Goal: Complete application form: Complete application form

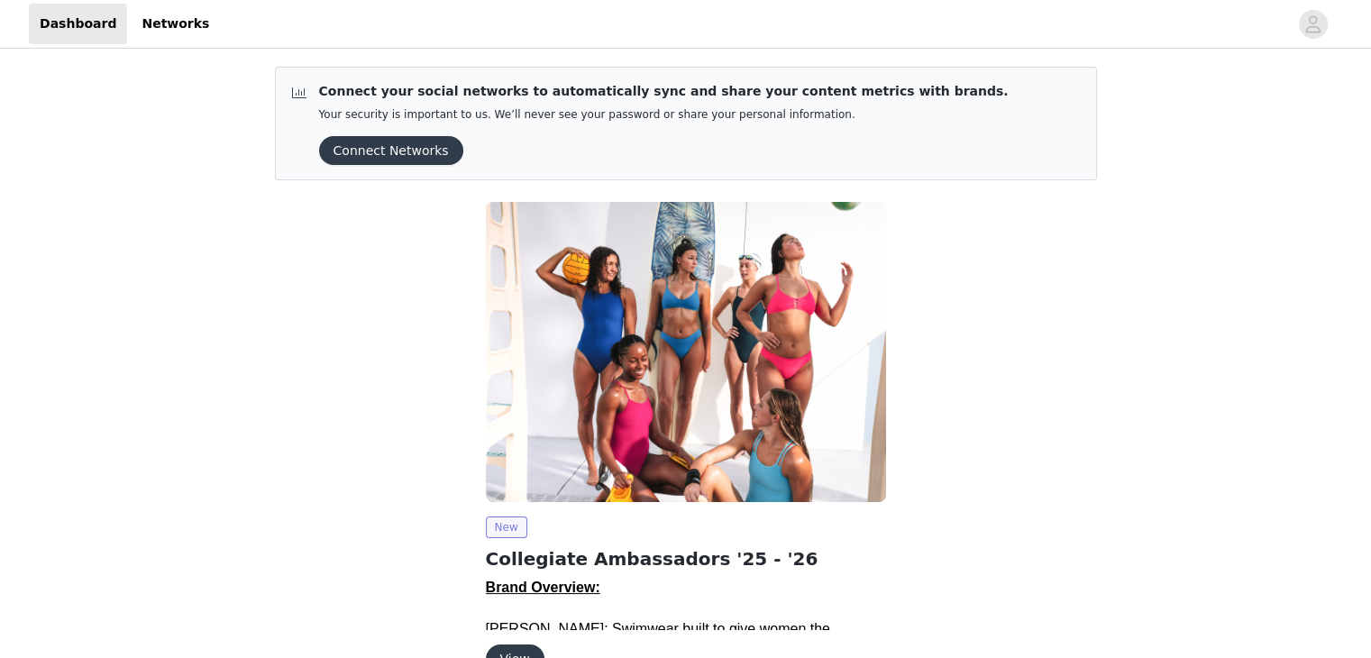
scroll to position [105, 0]
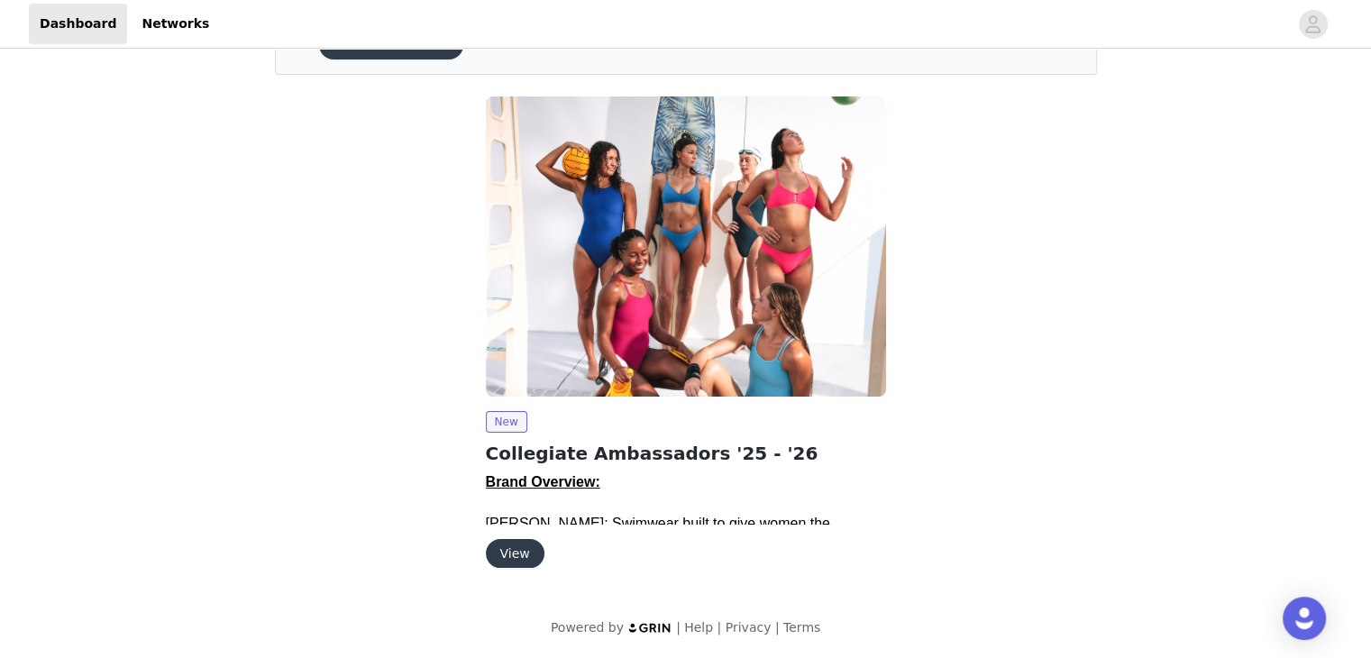
click at [509, 551] on button "View" at bounding box center [515, 553] width 59 height 29
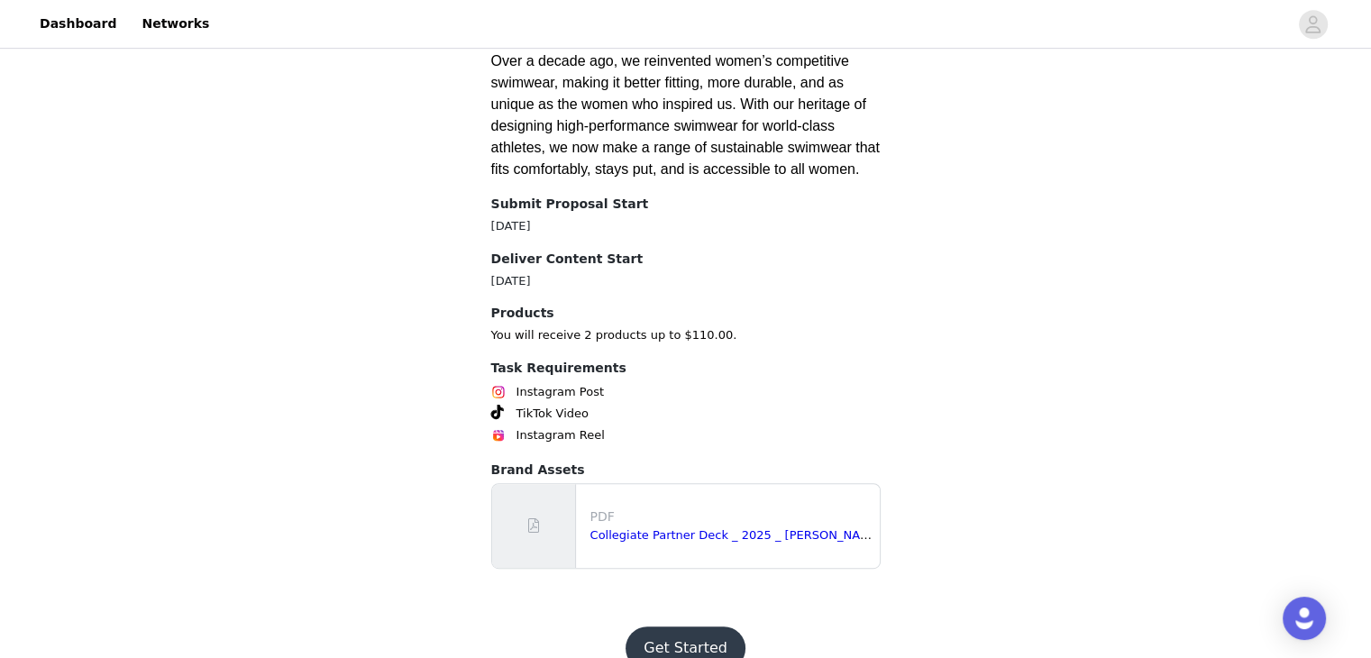
scroll to position [909, 0]
click at [672, 528] on link "Collegiate Partner Deck _ 2025 _ [PERSON_NAME].pdf" at bounding box center [747, 535] width 315 height 14
click at [698, 626] on button "Get Started" at bounding box center [686, 647] width 120 height 43
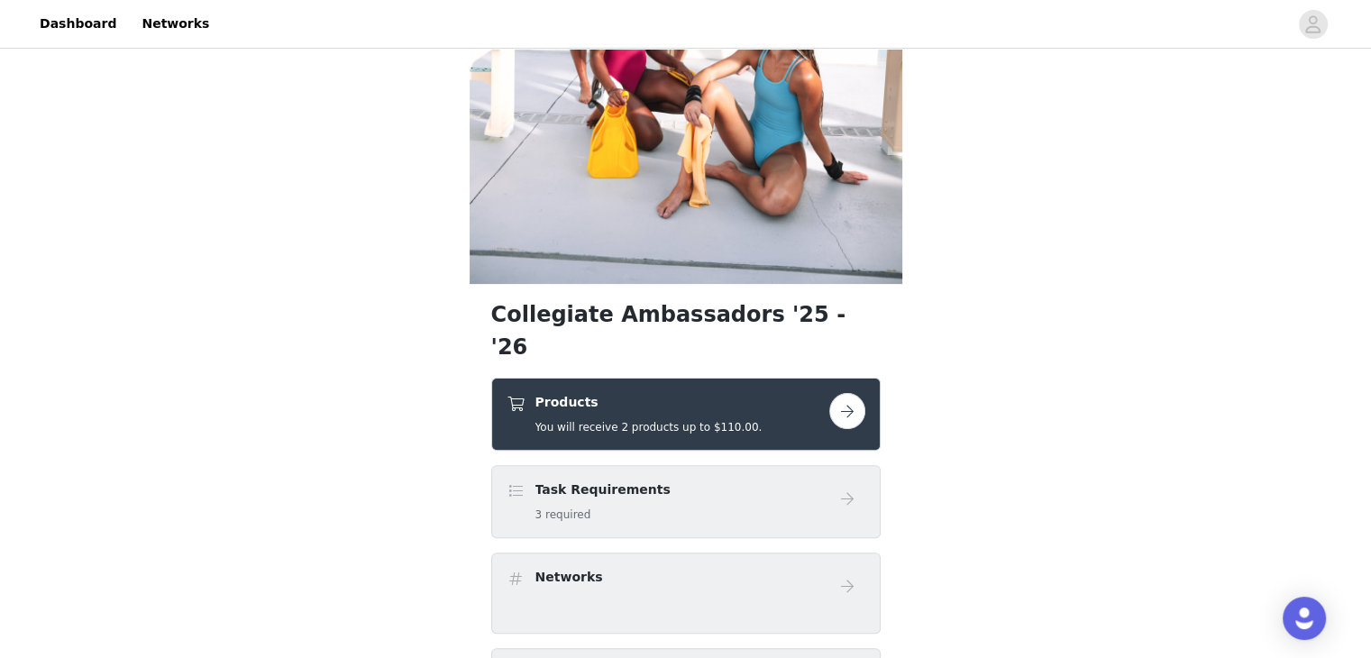
scroll to position [418, 0]
click at [849, 392] on button "button" at bounding box center [847, 410] width 36 height 36
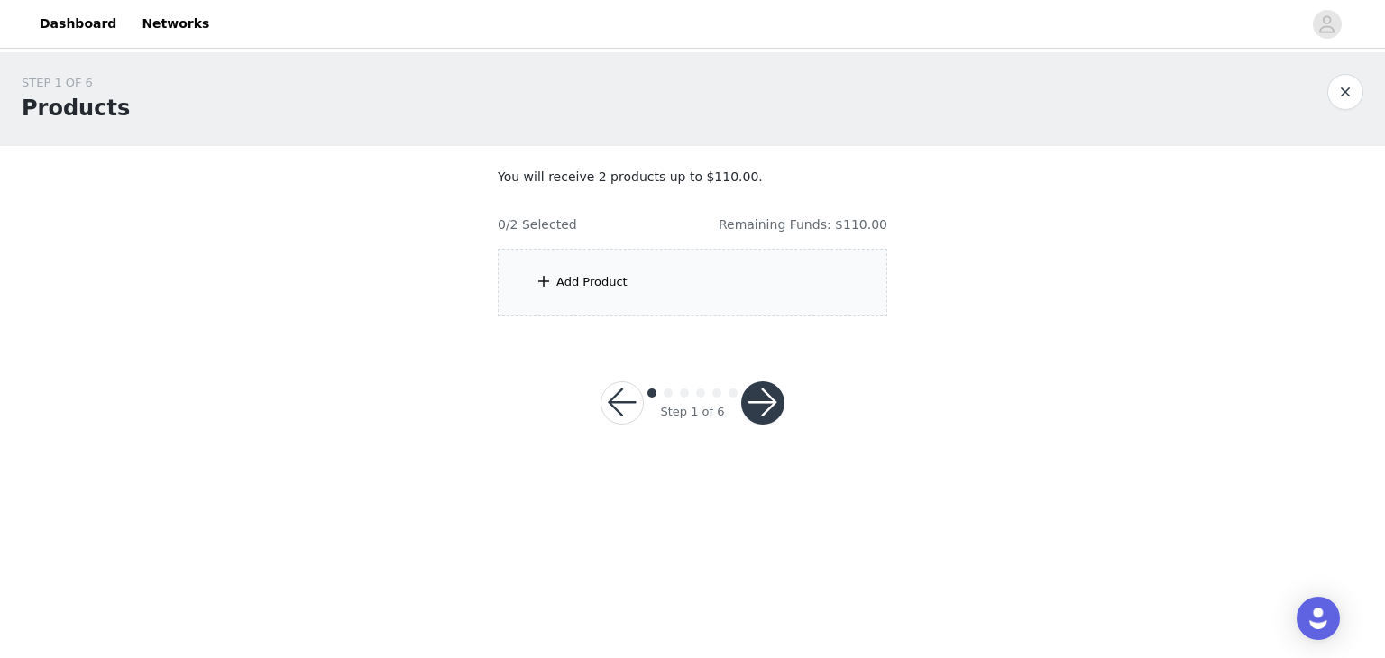
click at [590, 280] on div "Add Product" at bounding box center [591, 282] width 71 height 18
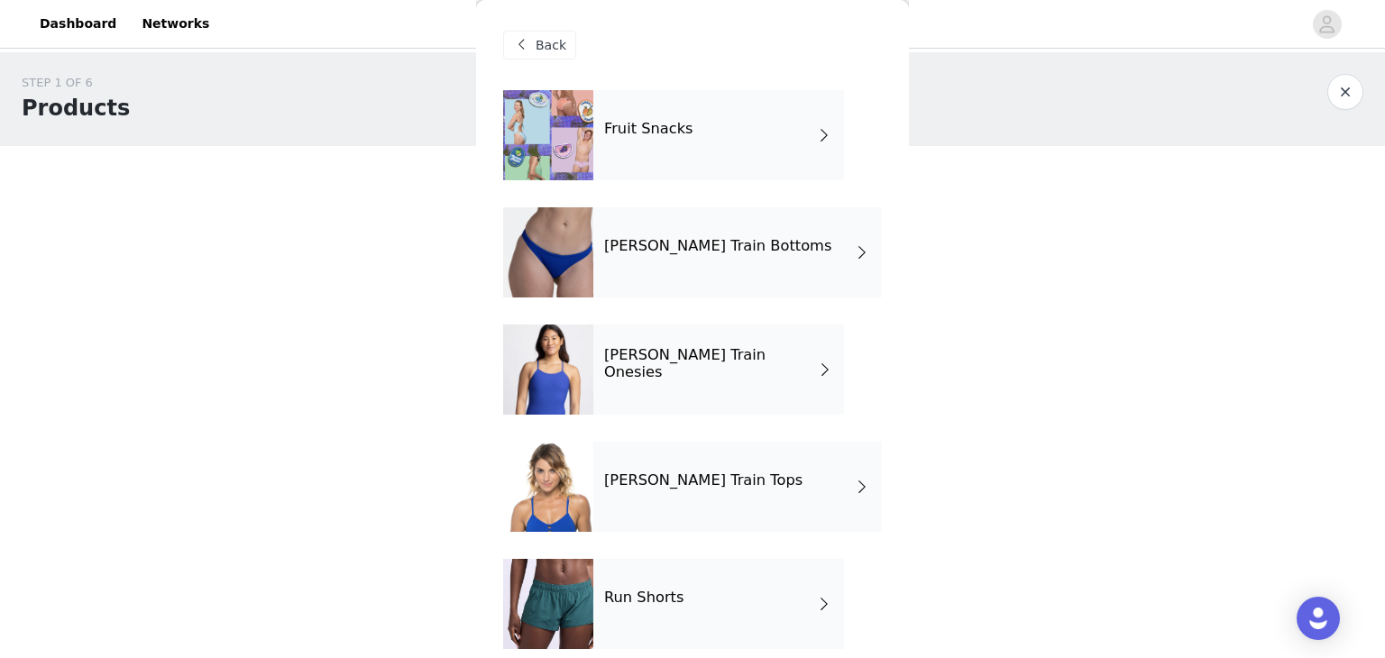
click at [746, 577] on div "Run Shorts" at bounding box center [718, 604] width 251 height 90
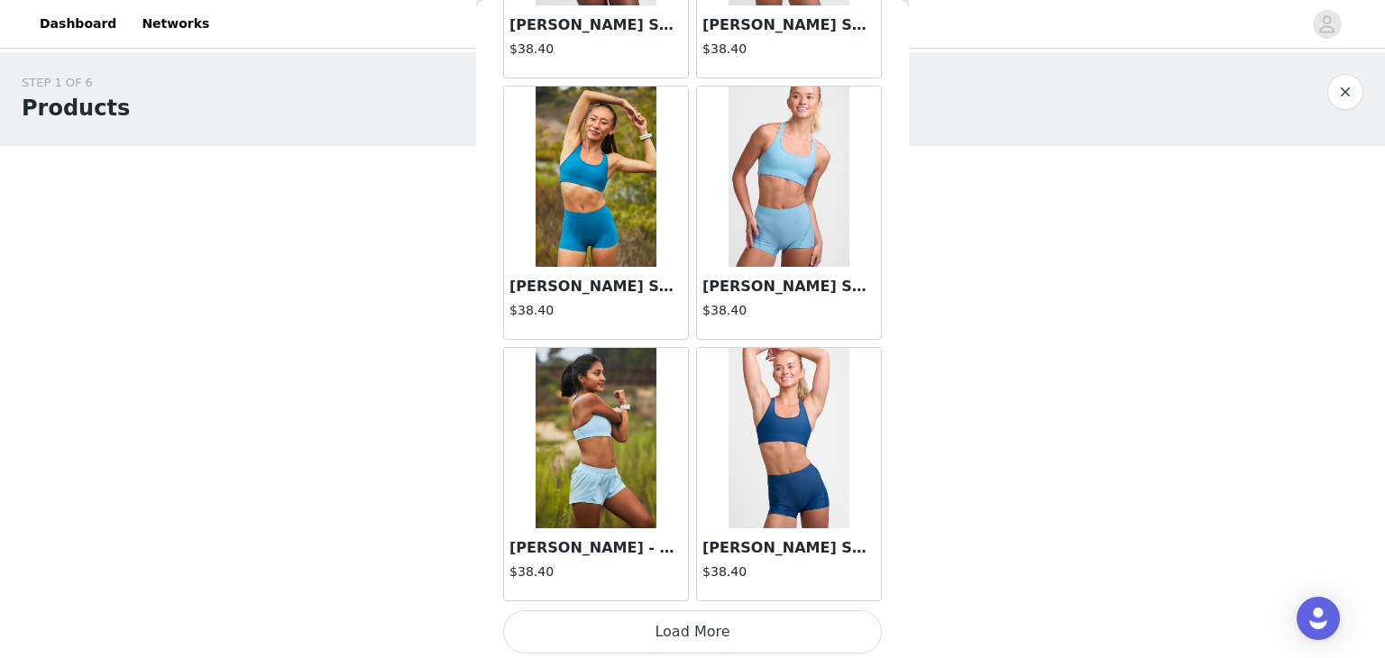
scroll to position [2097, 0]
click at [677, 627] on button "Load More" at bounding box center [692, 630] width 379 height 43
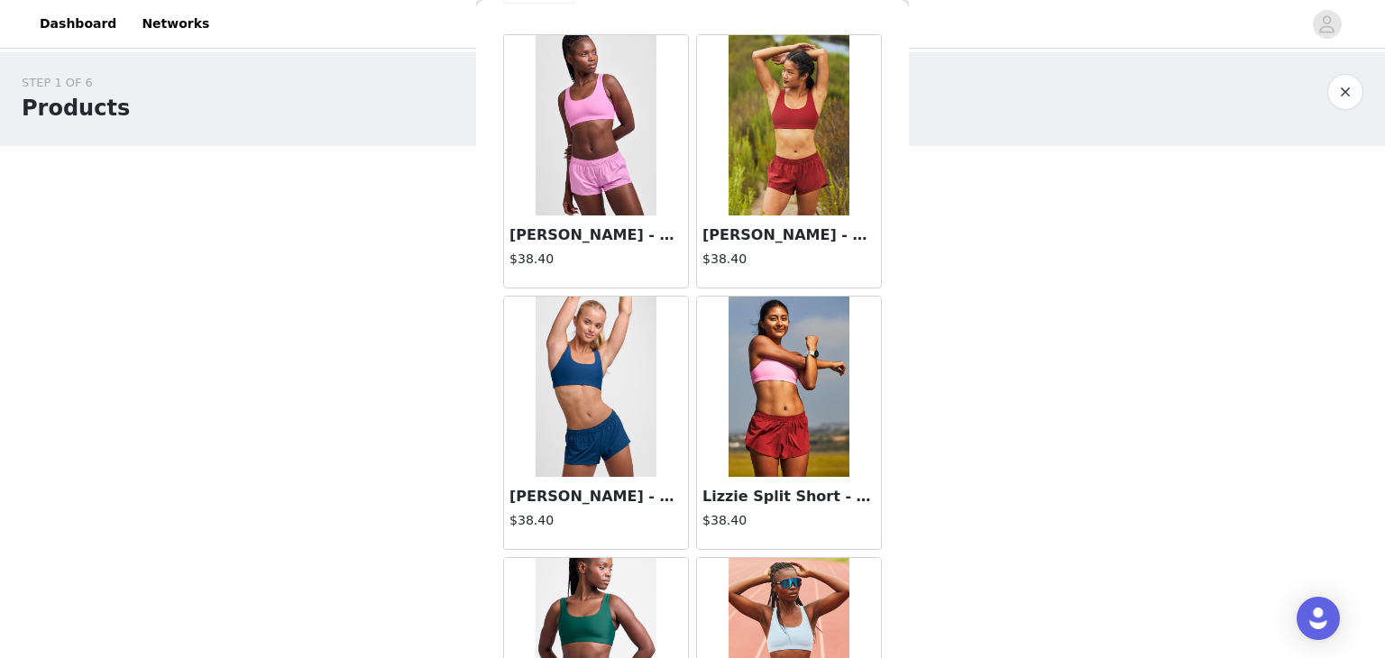
scroll to position [0, 0]
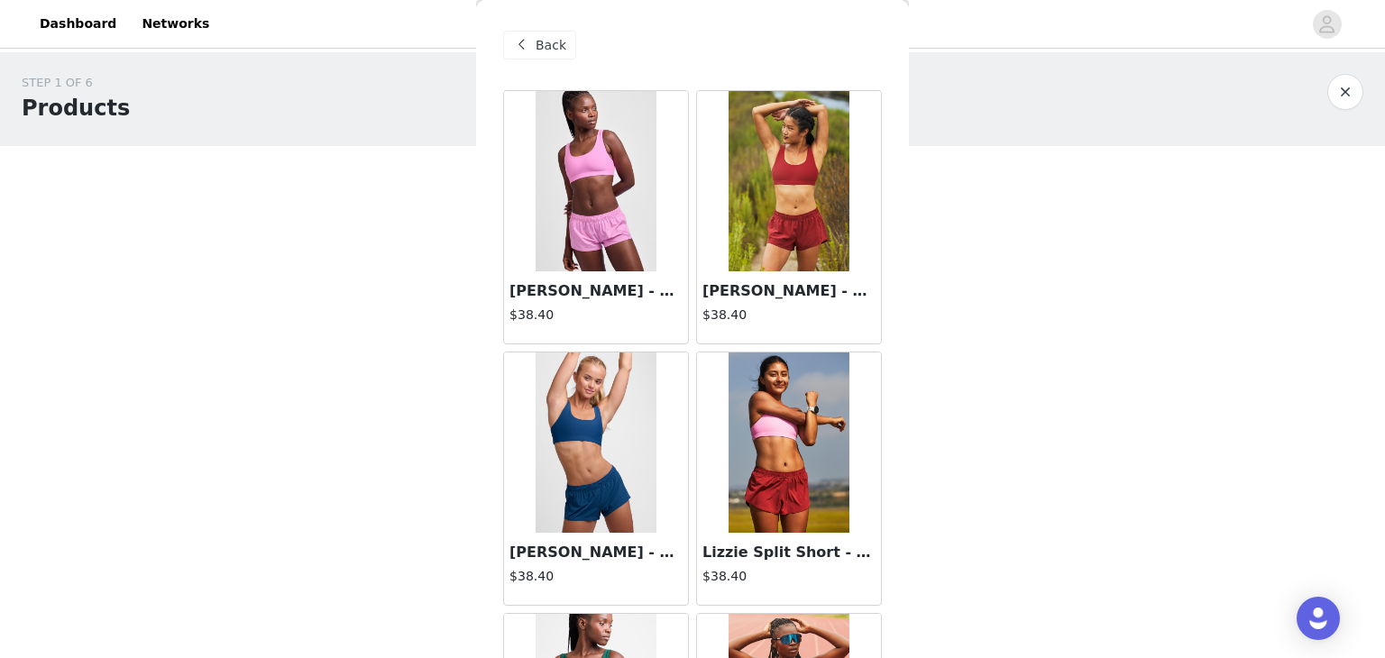
click at [771, 205] on img at bounding box center [788, 181] width 120 height 180
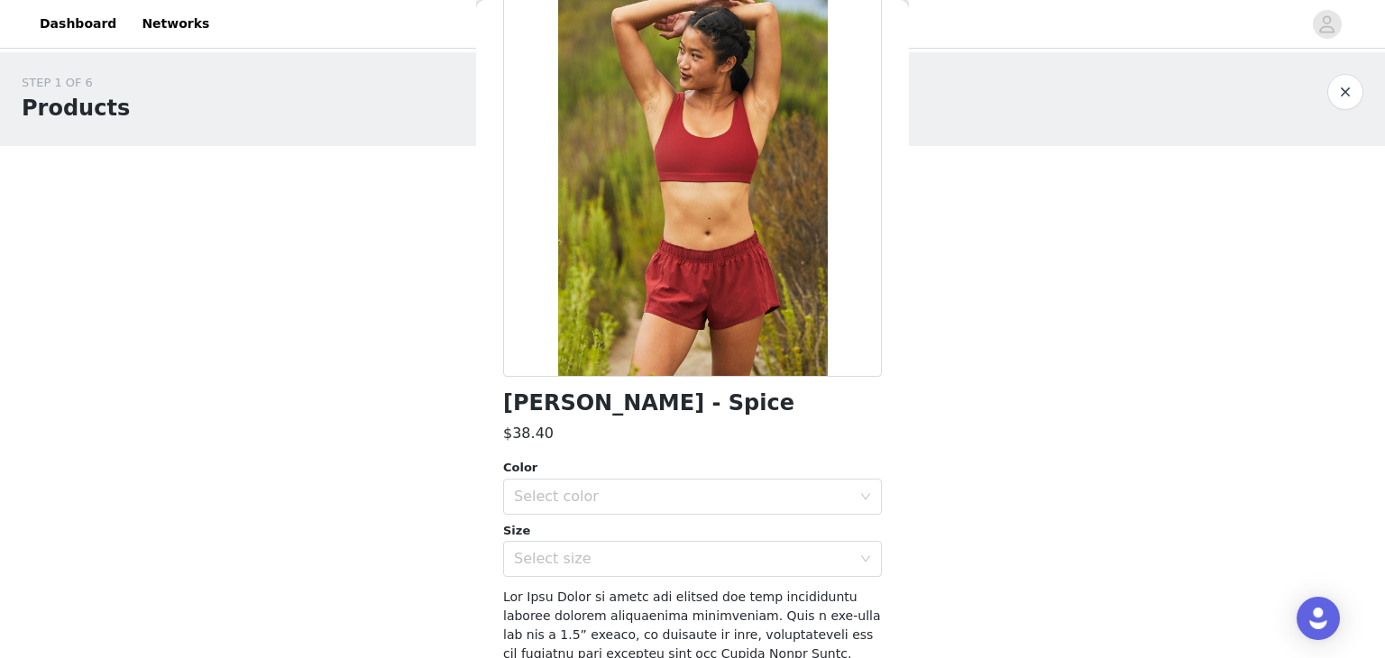
scroll to position [124, 0]
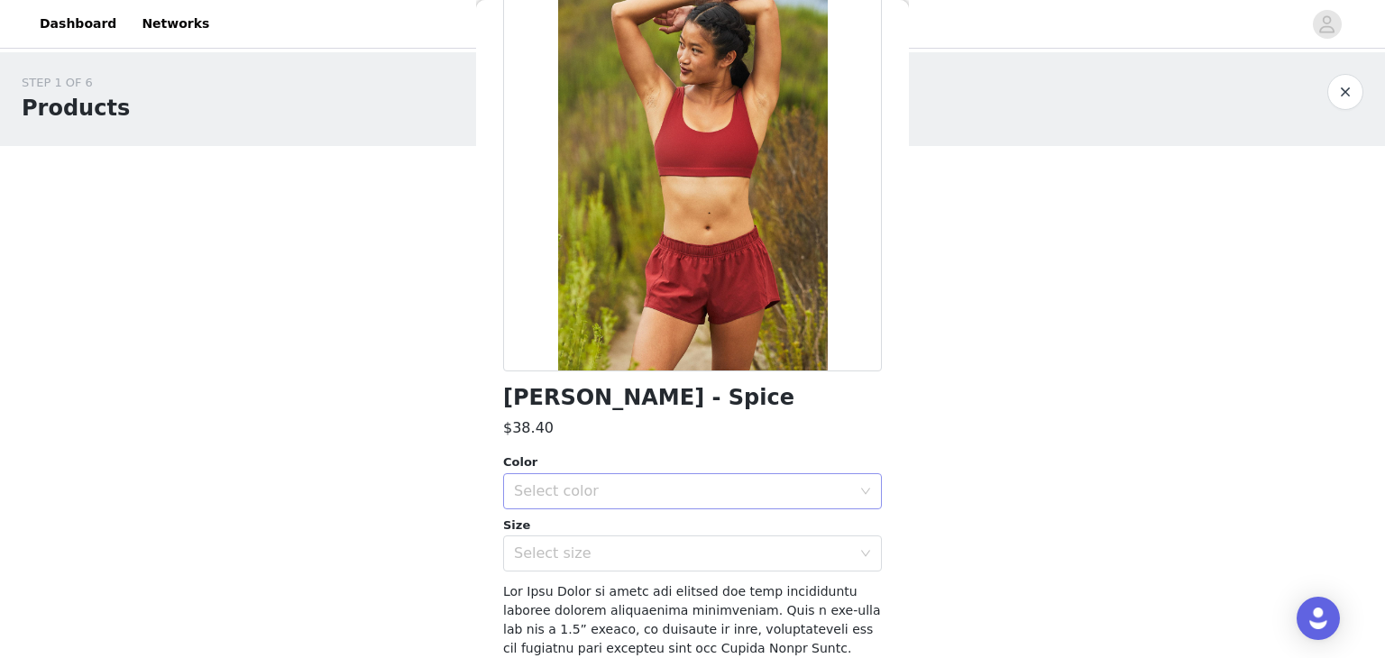
click at [715, 485] on div "Select color" at bounding box center [682, 491] width 337 height 18
click at [636, 430] on div "$38.40" at bounding box center [692, 428] width 379 height 22
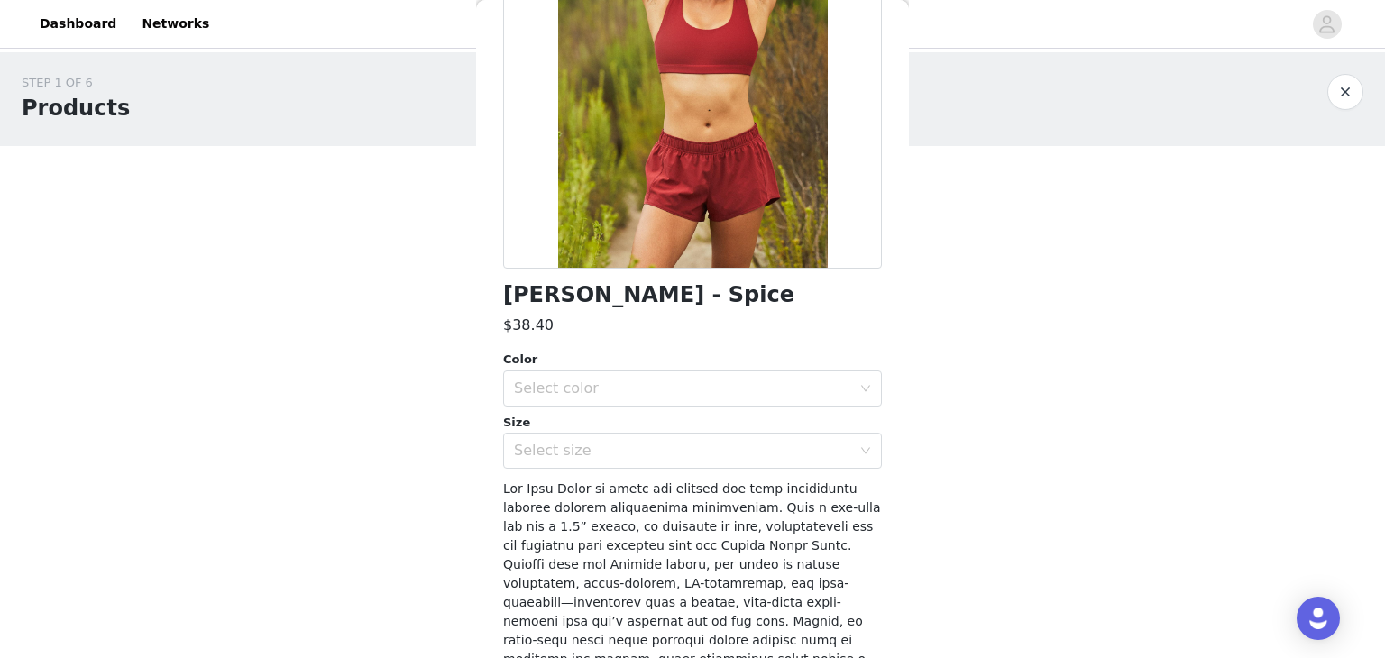
scroll to position [231, 0]
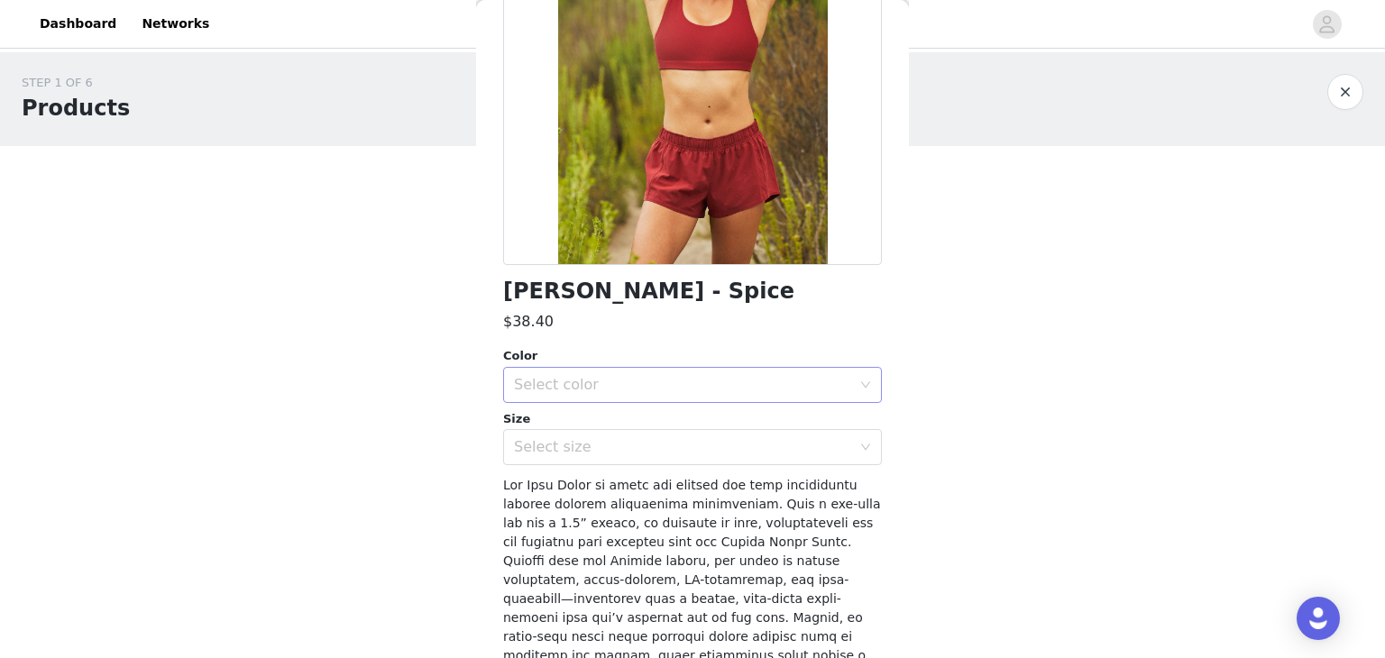
click at [700, 391] on div "Select color" at bounding box center [682, 385] width 337 height 18
click at [648, 426] on li "Spice" at bounding box center [685, 423] width 365 height 29
click at [652, 448] on div "Select size" at bounding box center [682, 447] width 337 height 18
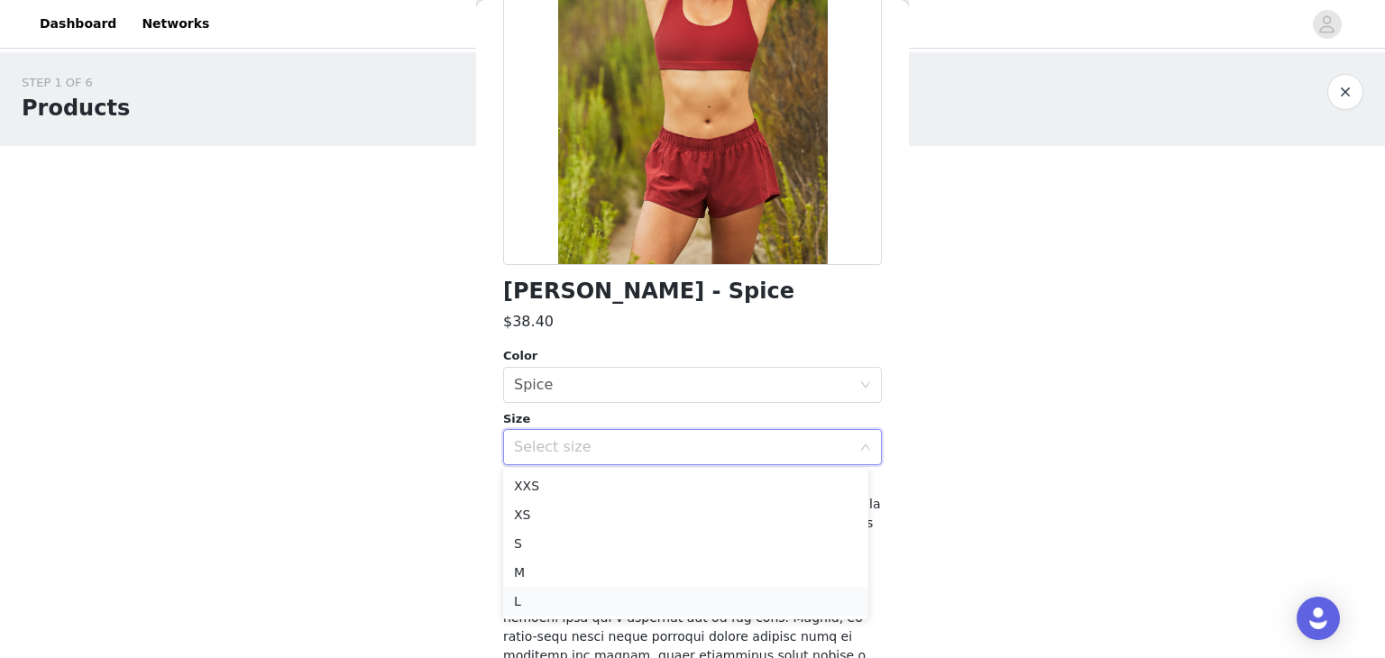
click at [573, 599] on li "L" at bounding box center [685, 601] width 365 height 29
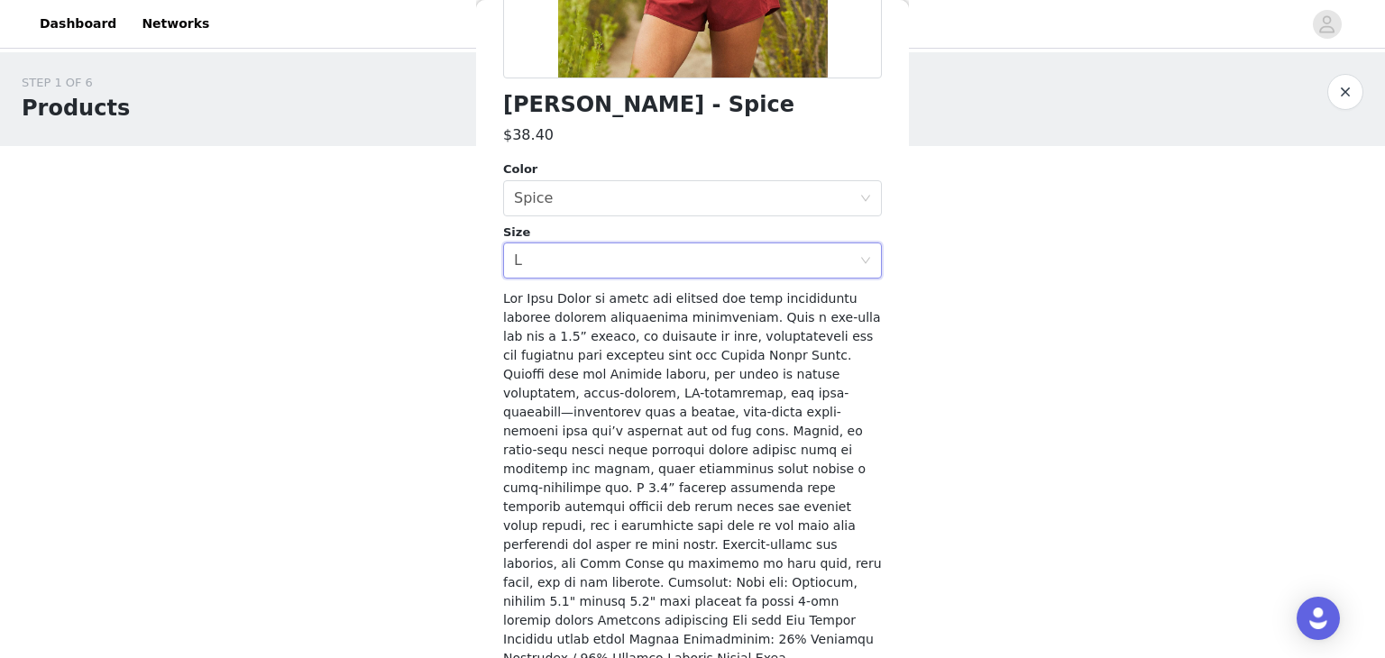
scroll to position [484, 0]
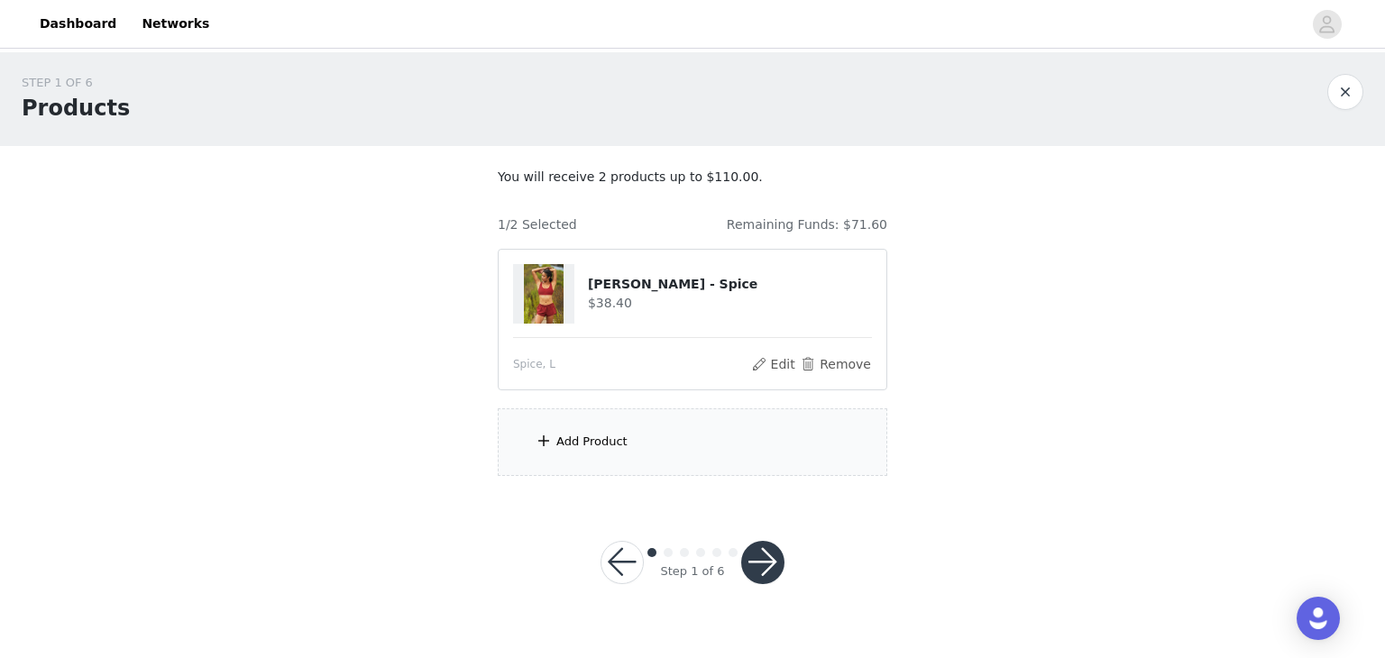
click at [601, 439] on div "Add Product" at bounding box center [591, 442] width 71 height 18
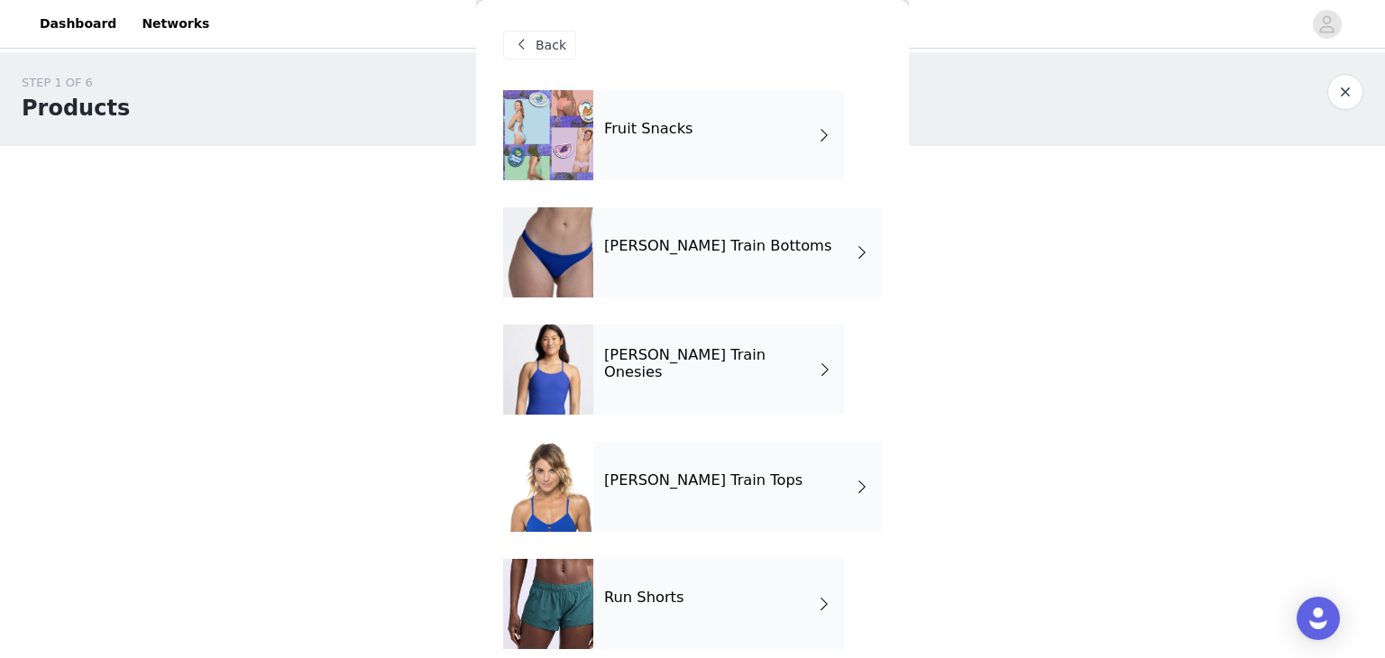
scroll to position [252, 0]
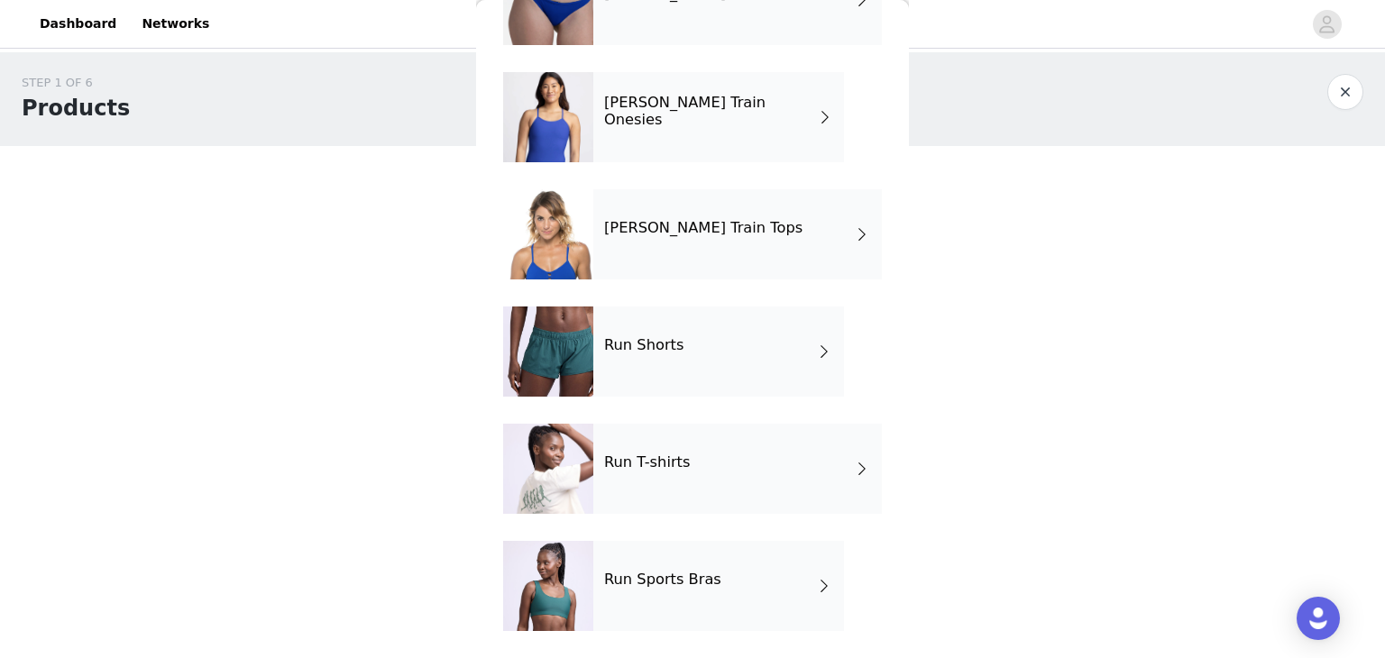
click at [731, 573] on div "Run Sports Bras" at bounding box center [718, 586] width 251 height 90
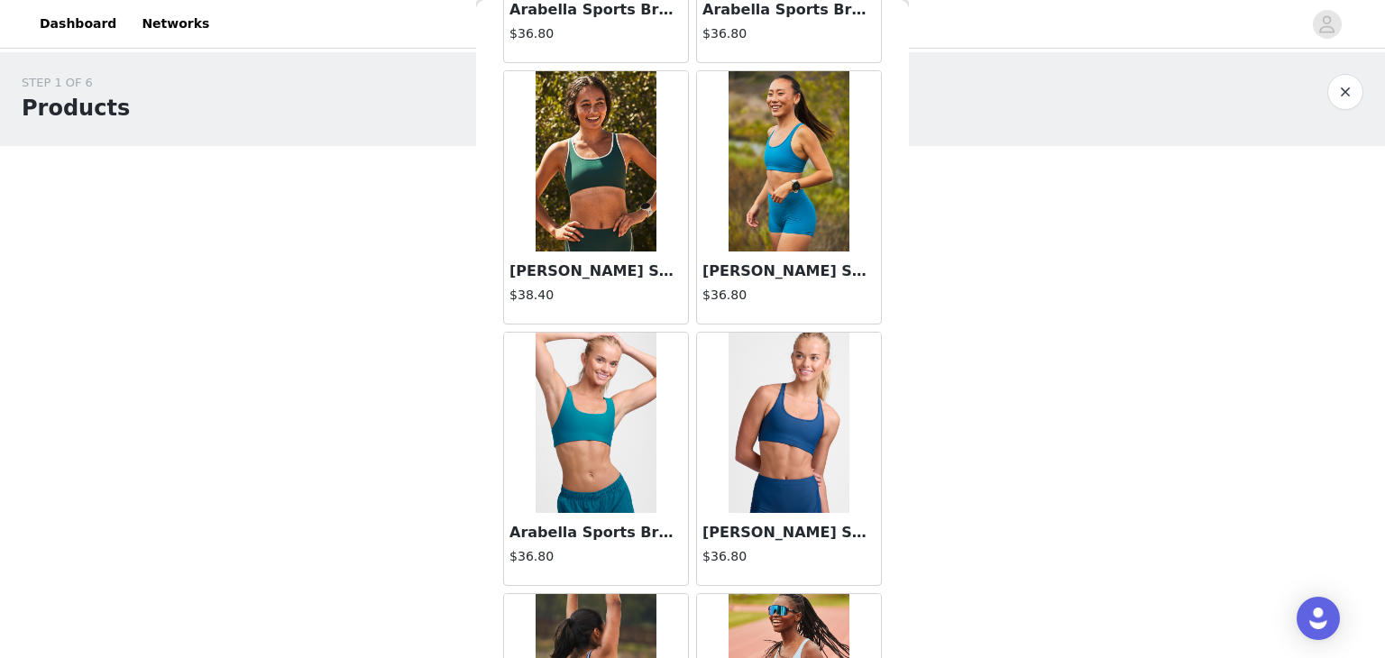
scroll to position [0, 0]
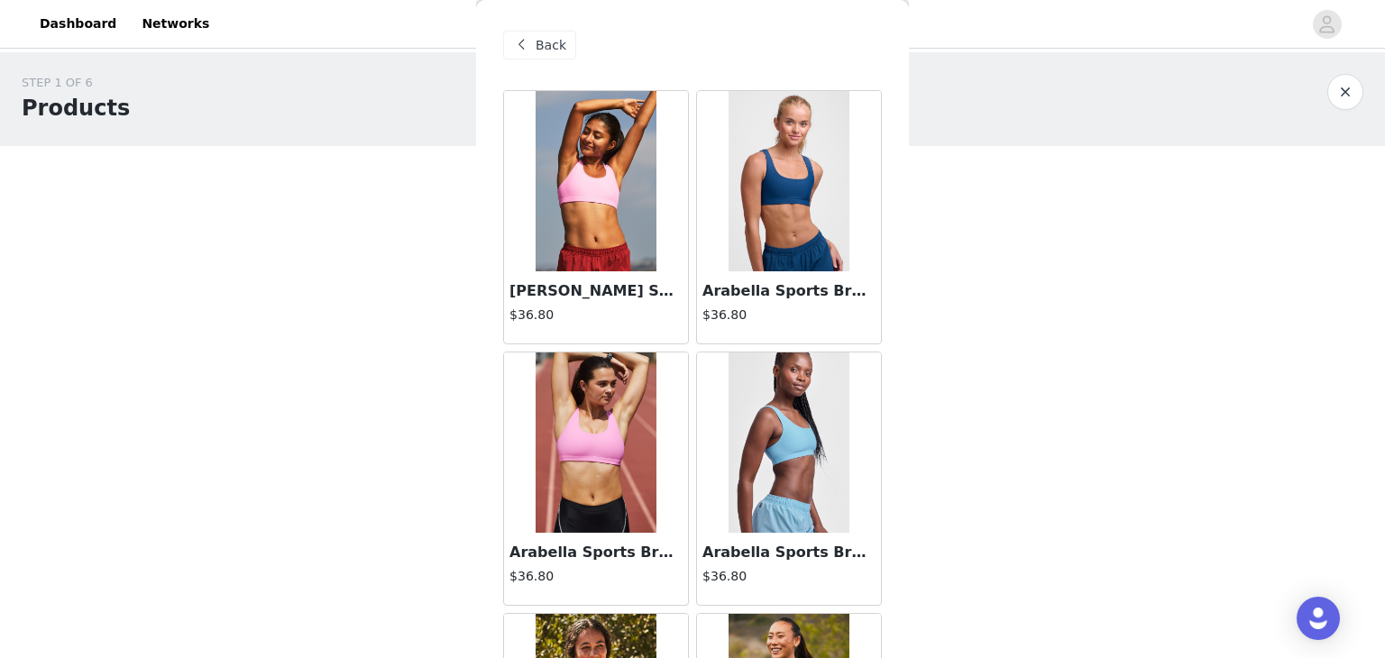
click at [563, 46] on div "Back" at bounding box center [539, 45] width 73 height 29
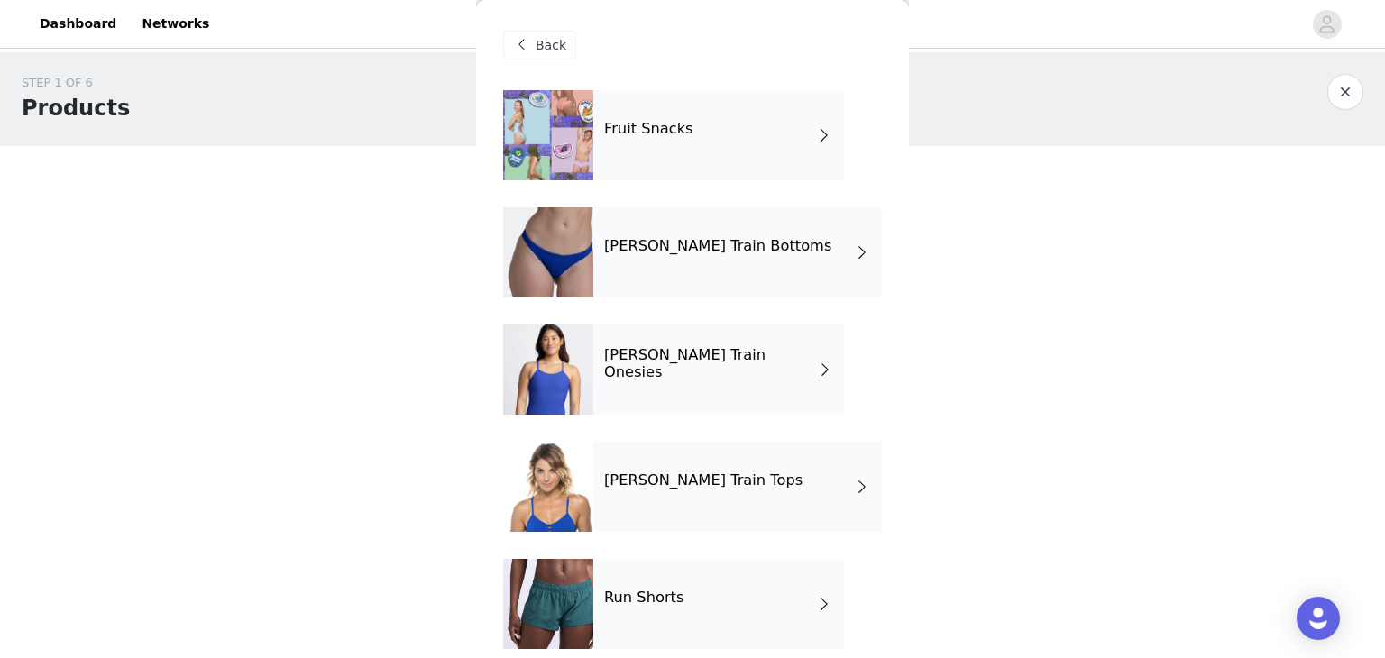
click at [739, 476] on div "[PERSON_NAME] Train Tops" at bounding box center [737, 487] width 288 height 90
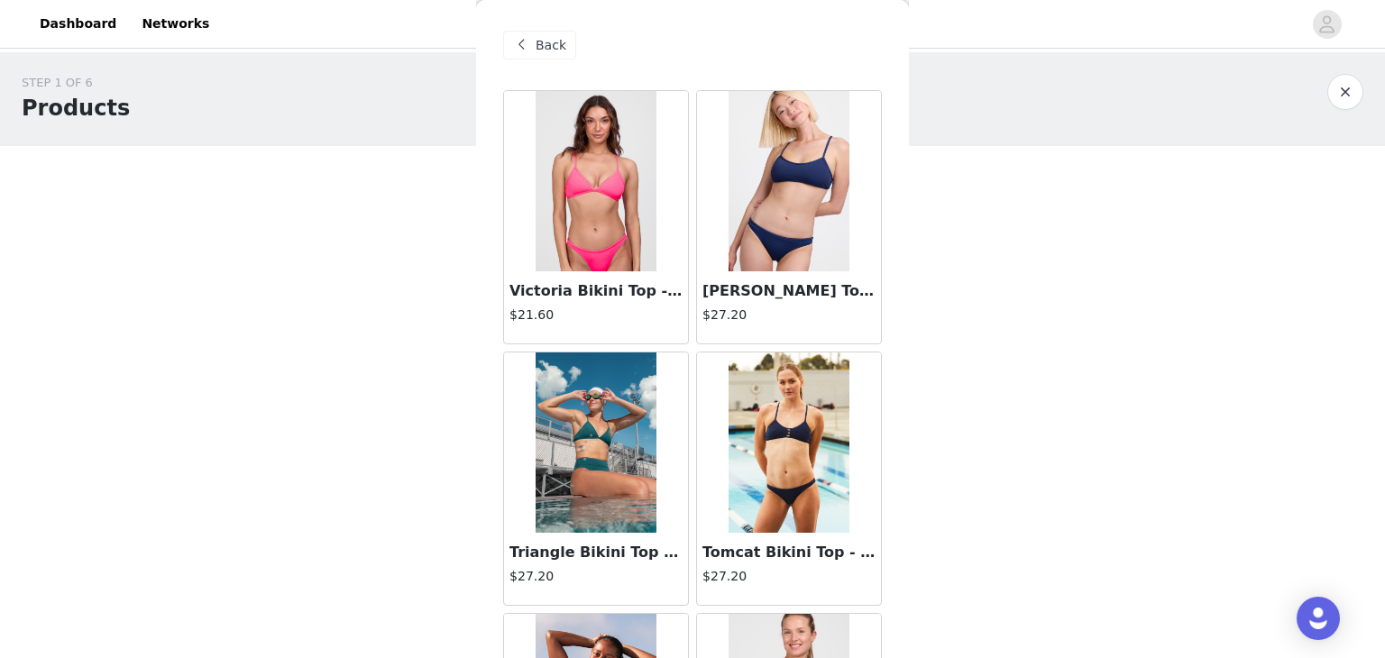
click at [535, 23] on div "Back" at bounding box center [692, 45] width 379 height 90
click at [541, 32] on div "Back" at bounding box center [539, 45] width 73 height 29
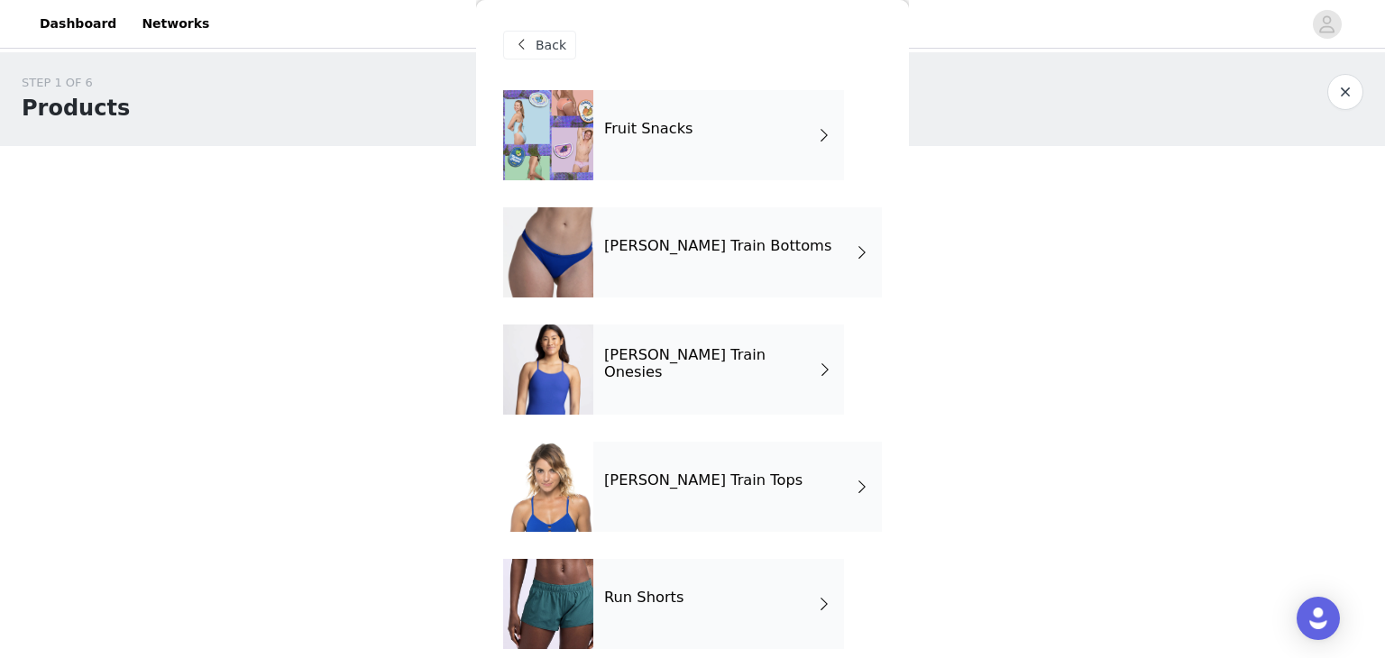
click at [692, 373] on div "[PERSON_NAME] Train Onesies" at bounding box center [718, 370] width 251 height 90
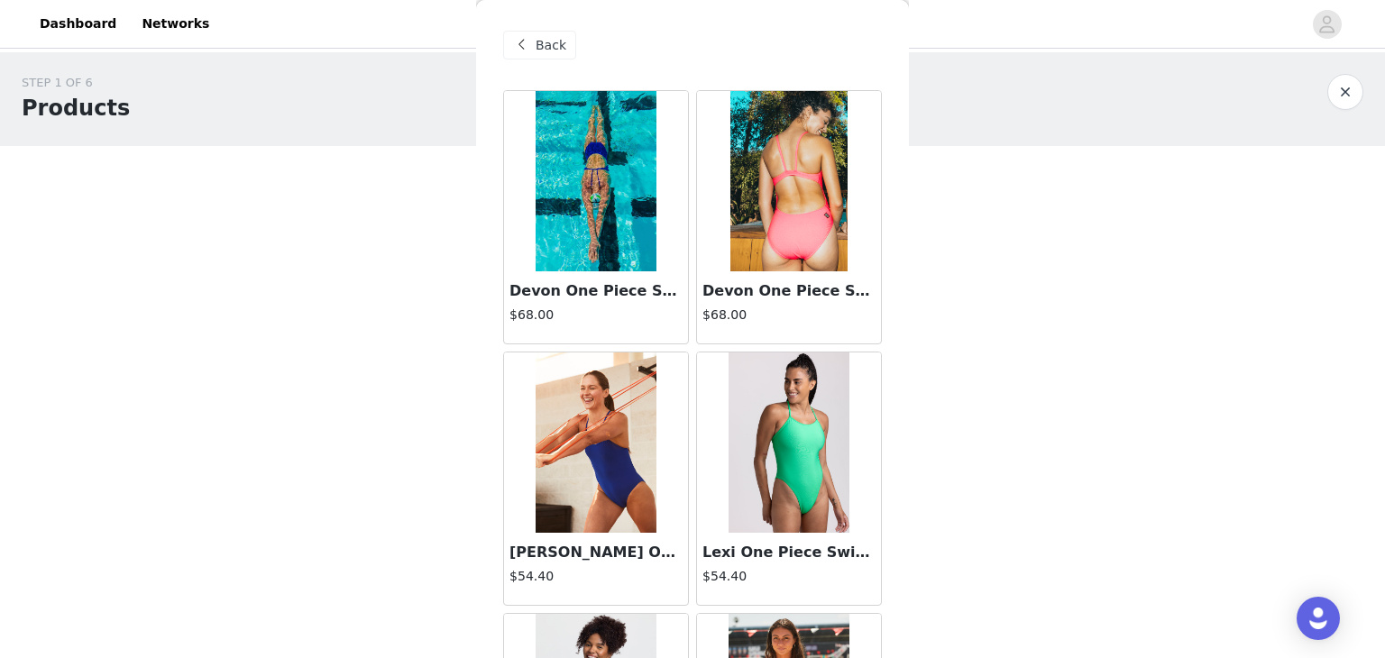
click at [551, 48] on span "Back" at bounding box center [550, 45] width 31 height 19
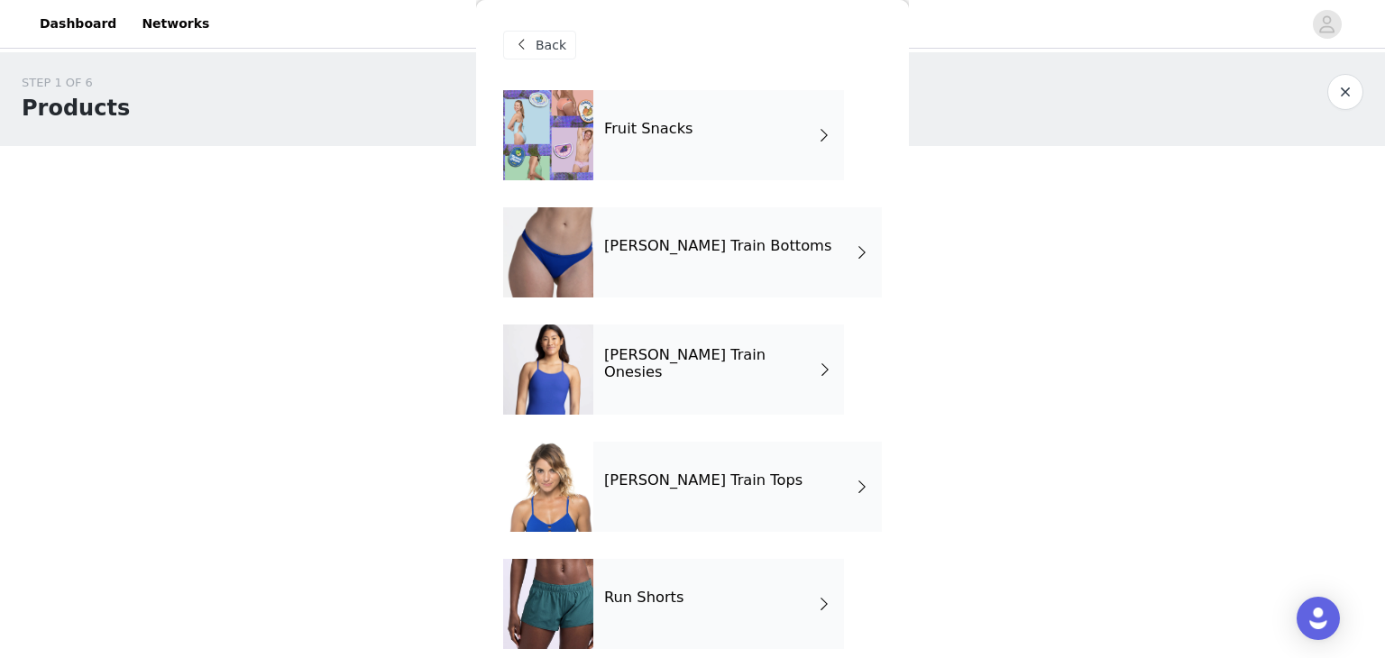
click at [760, 118] on div "Fruit Snacks" at bounding box center [718, 135] width 251 height 90
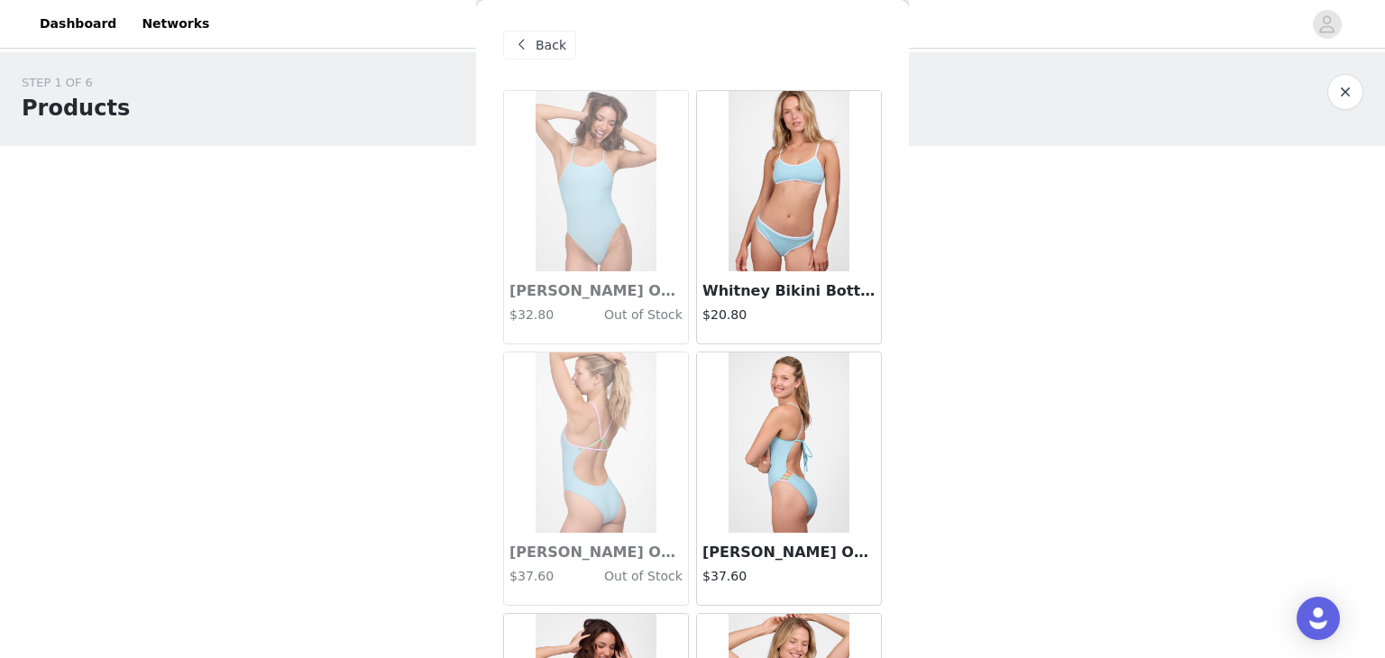
click at [544, 56] on div "Back" at bounding box center [539, 45] width 73 height 29
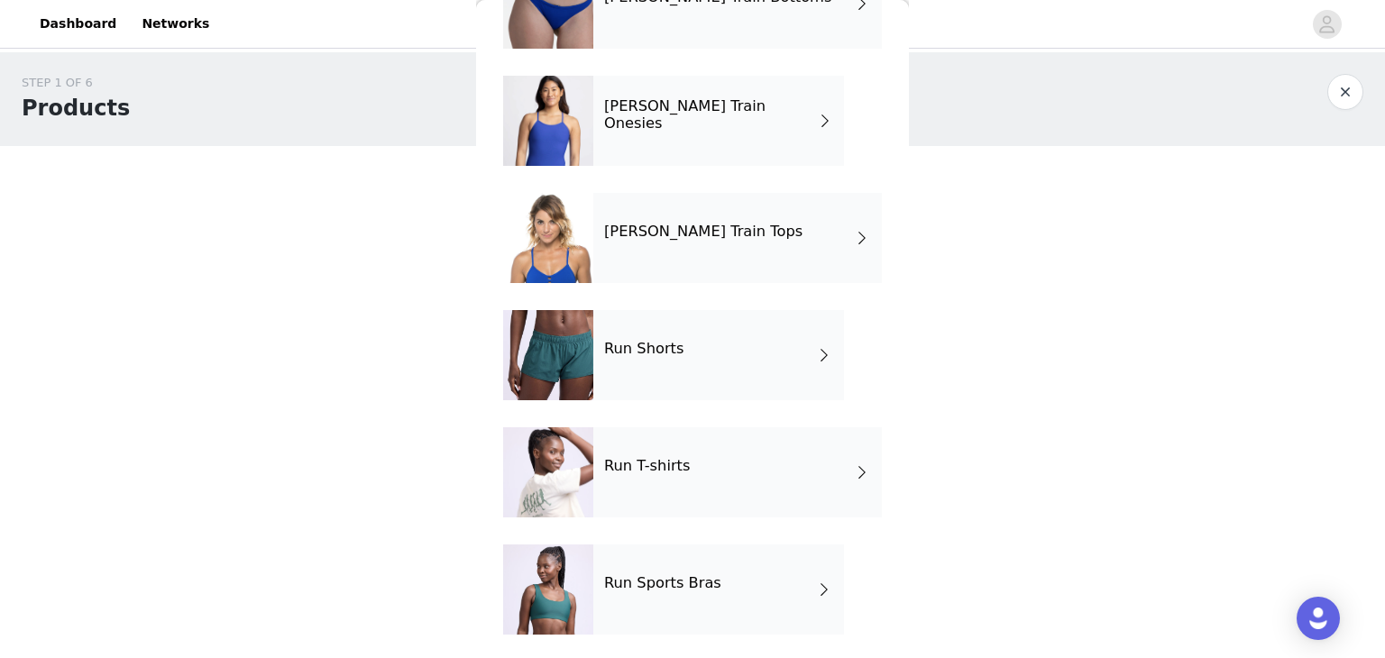
scroll to position [252, 0]
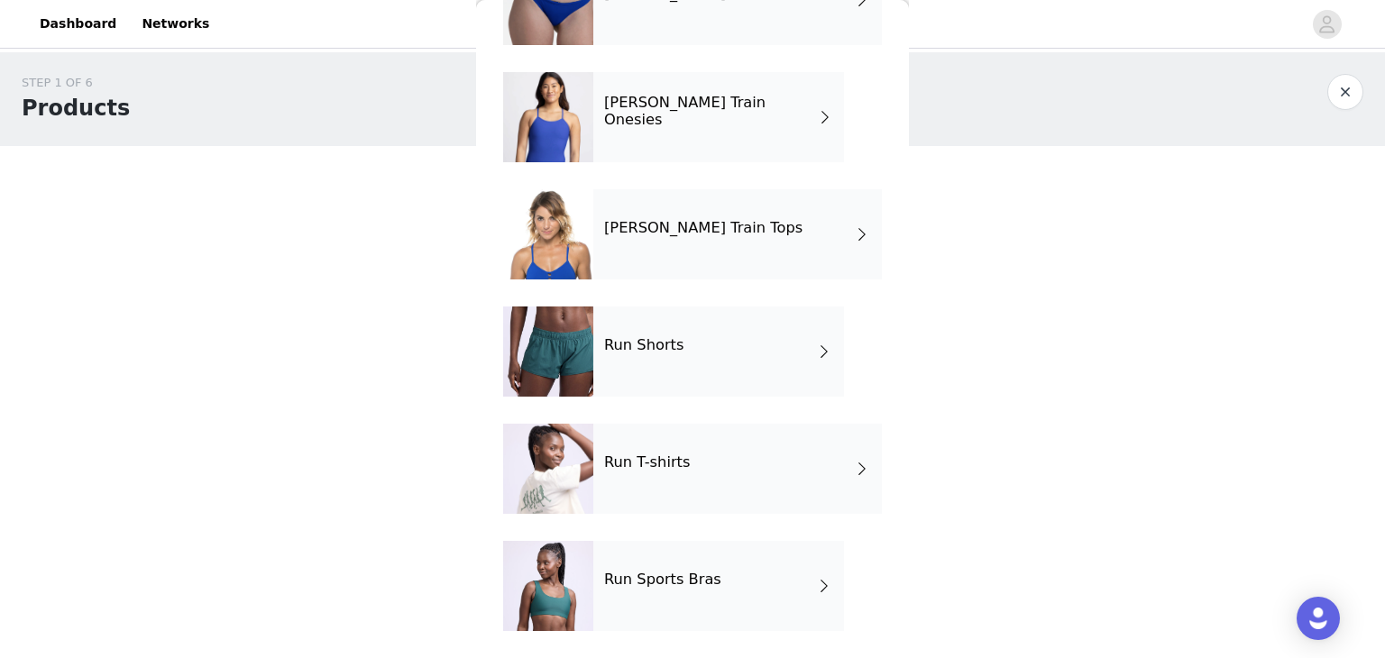
click at [731, 449] on div "Run T-shirts" at bounding box center [737, 469] width 288 height 90
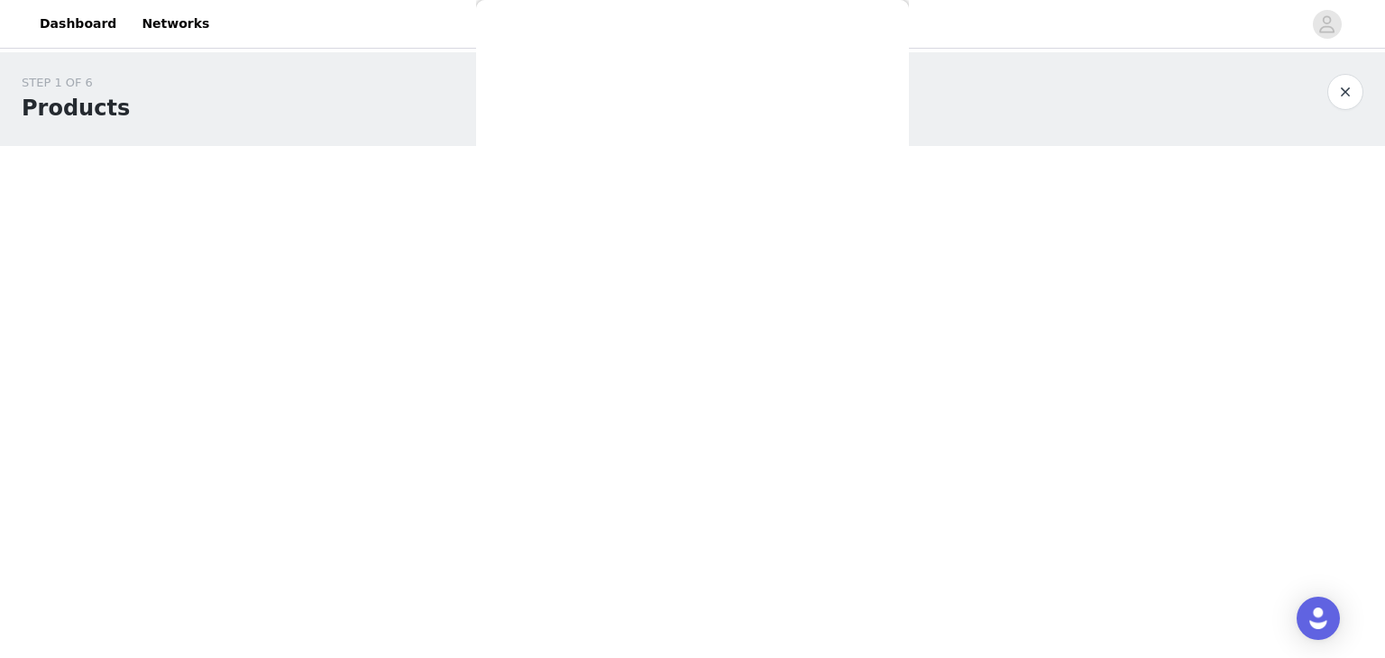
scroll to position [0, 0]
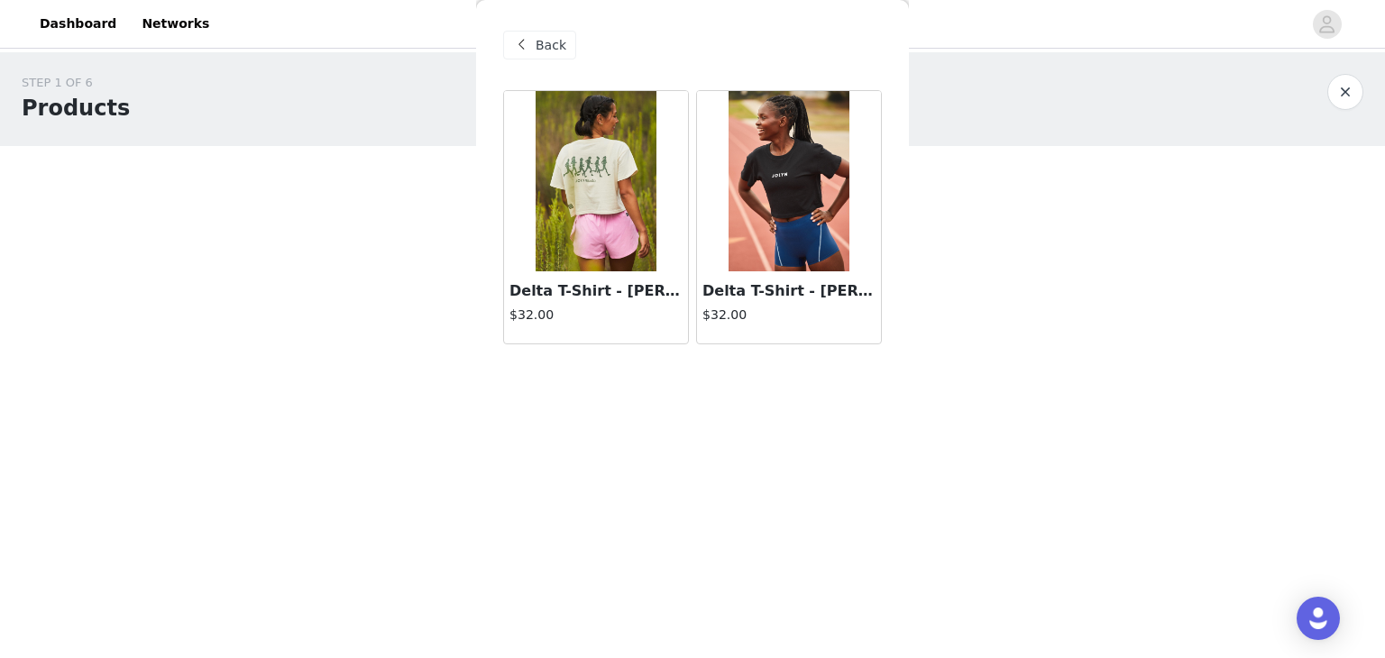
click at [510, 41] on span at bounding box center [521, 45] width 22 height 22
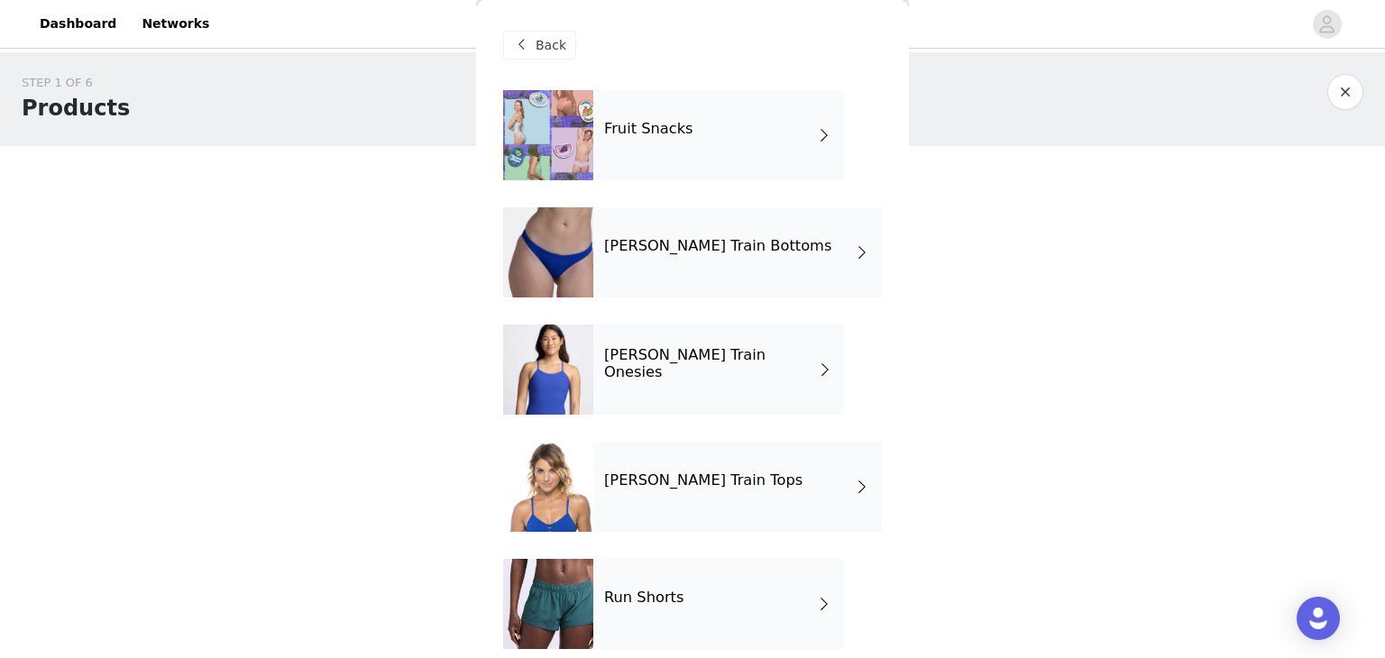
scroll to position [252, 0]
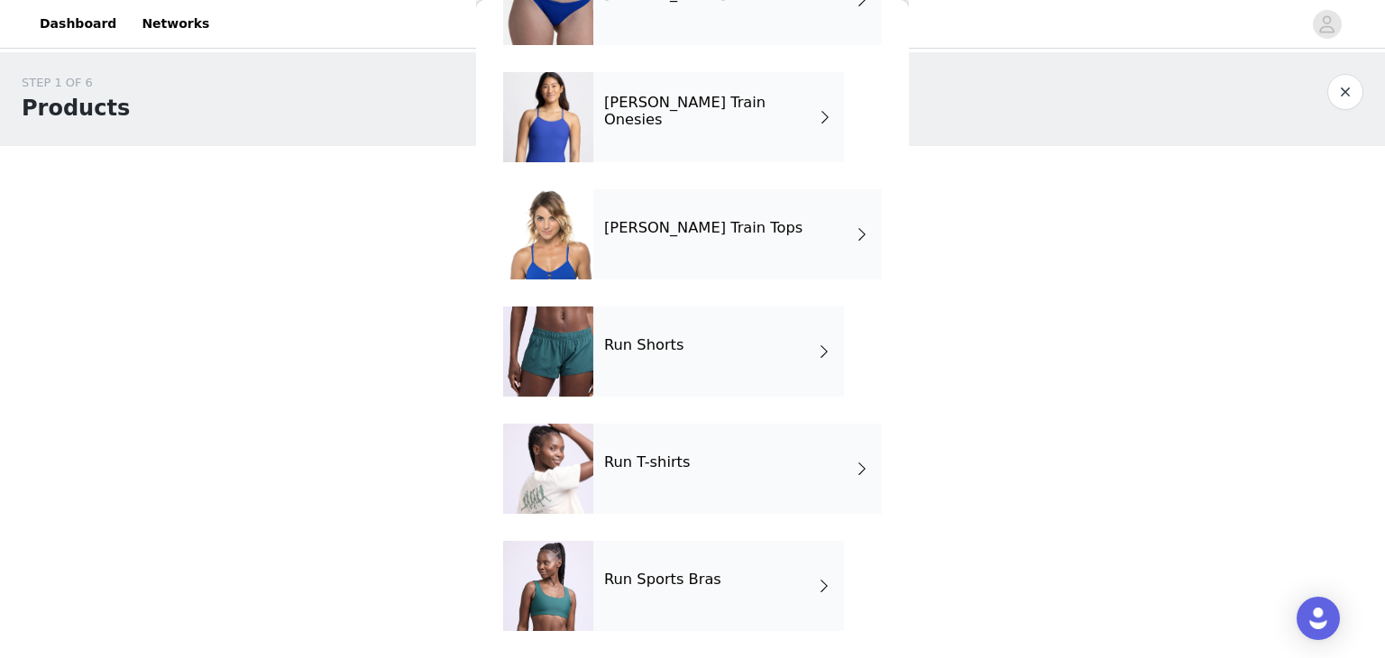
click at [715, 581] on div "Run Sports Bras" at bounding box center [718, 586] width 251 height 90
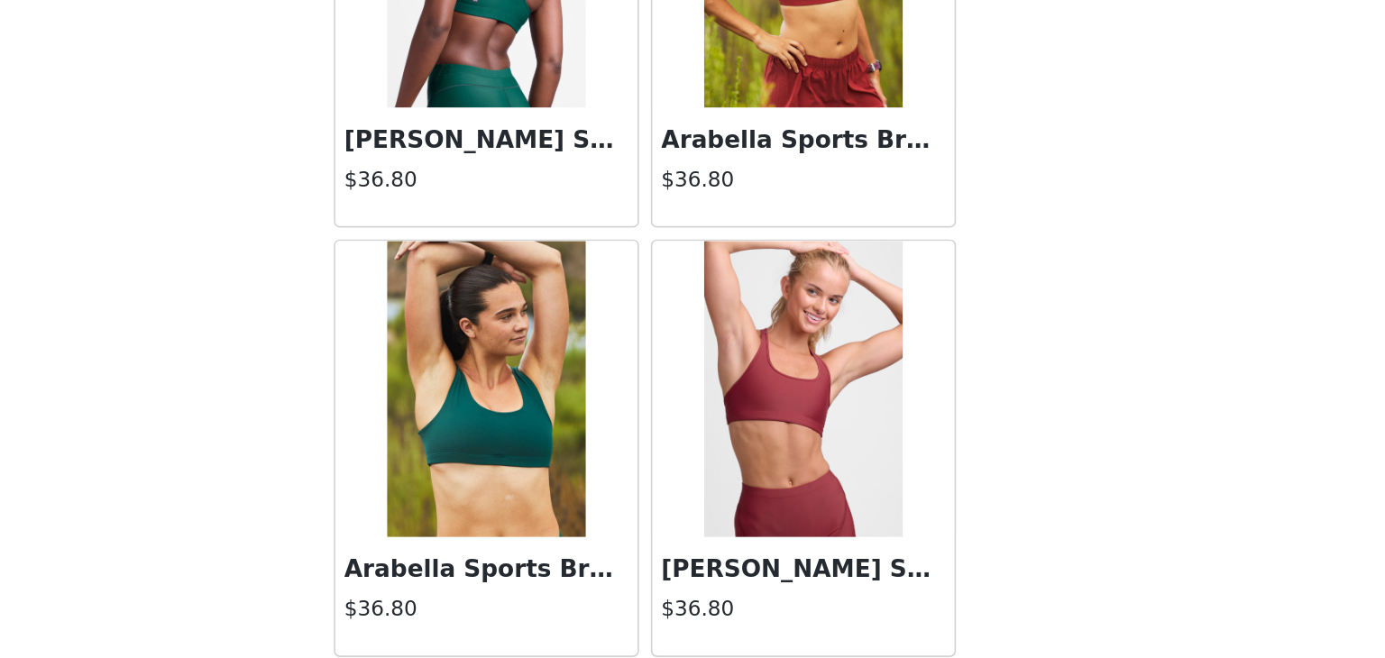
scroll to position [0, 0]
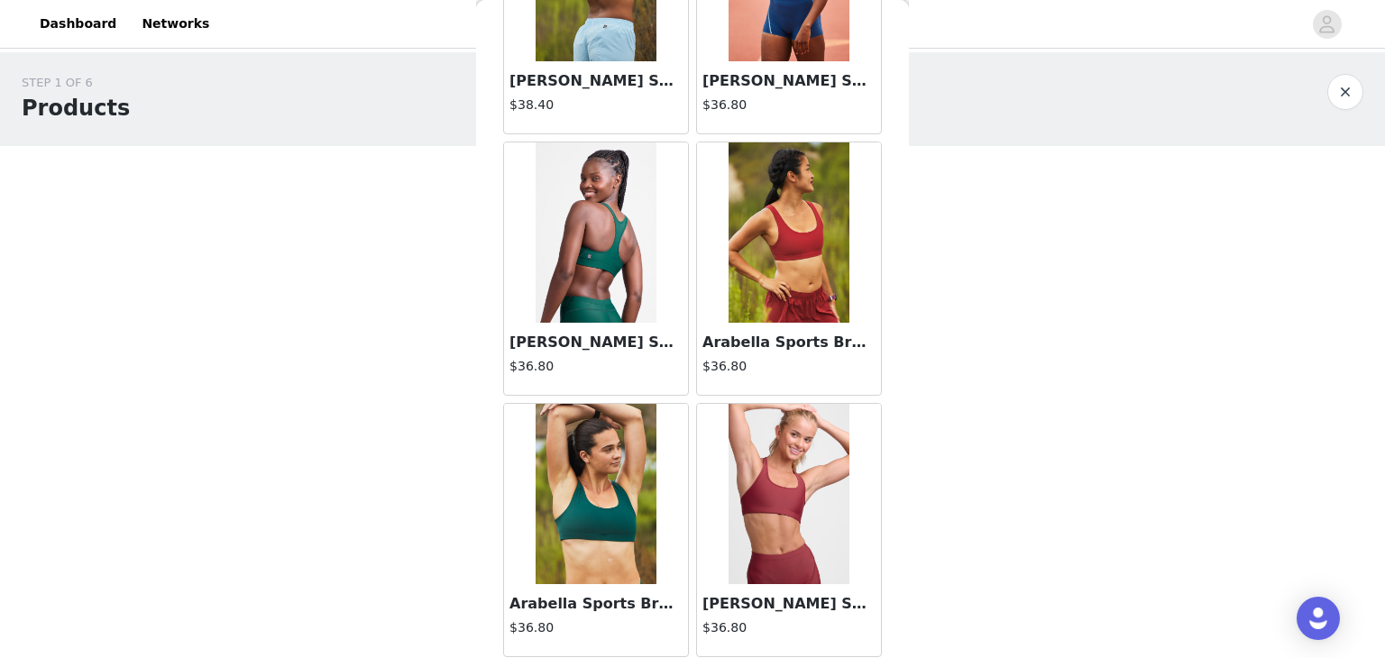
click at [756, 482] on img at bounding box center [788, 494] width 120 height 180
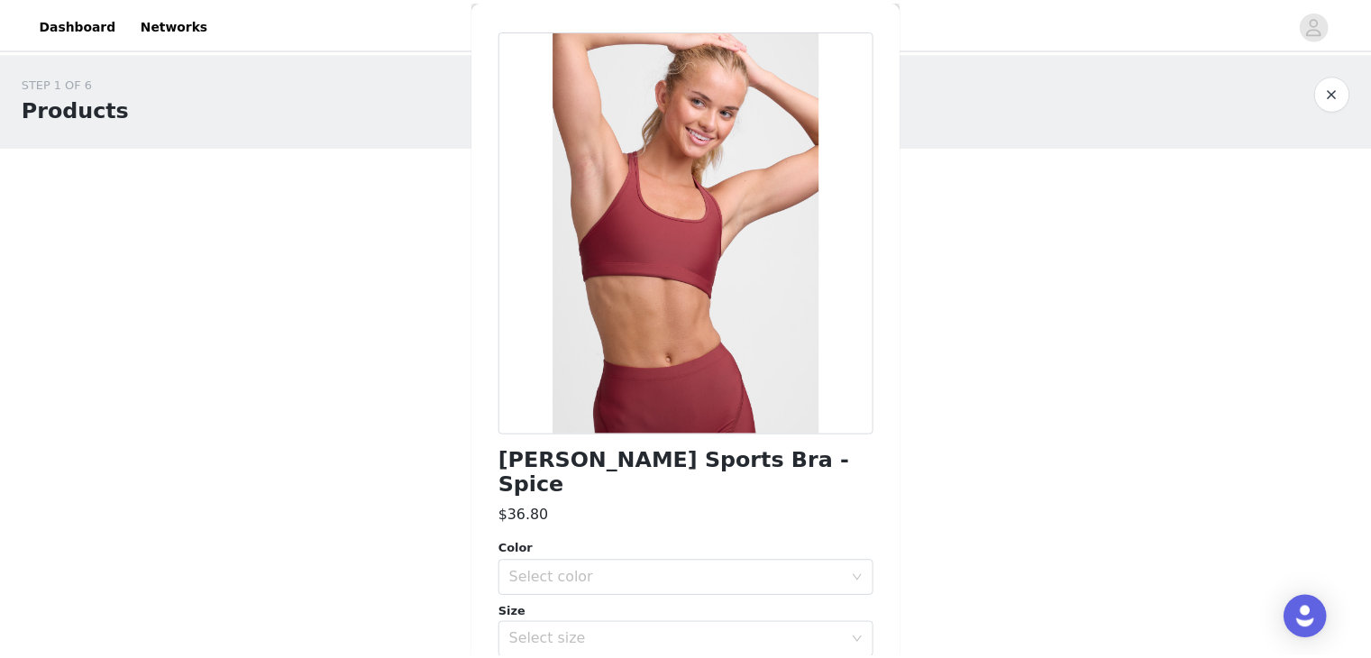
scroll to position [65, 0]
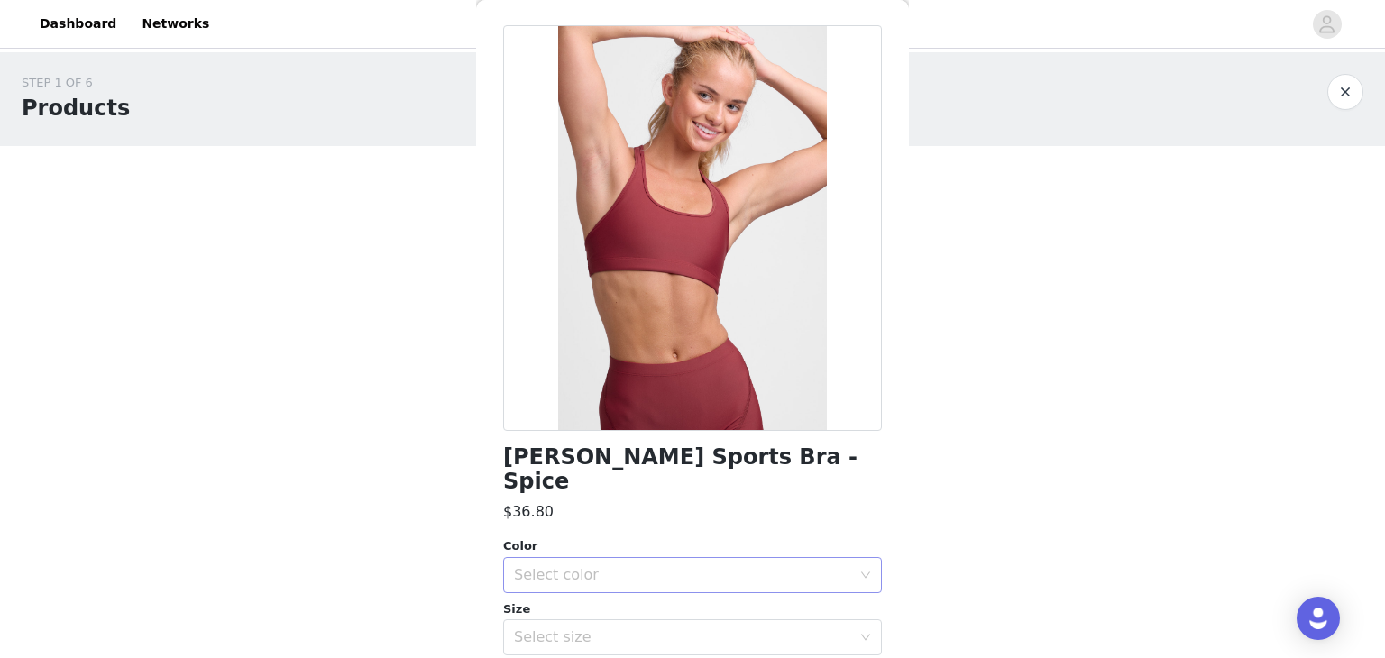
click at [686, 566] on div "Select color" at bounding box center [682, 575] width 337 height 18
click at [645, 581] on li "Spice" at bounding box center [685, 590] width 365 height 29
click at [633, 628] on div "Select size" at bounding box center [682, 637] width 337 height 18
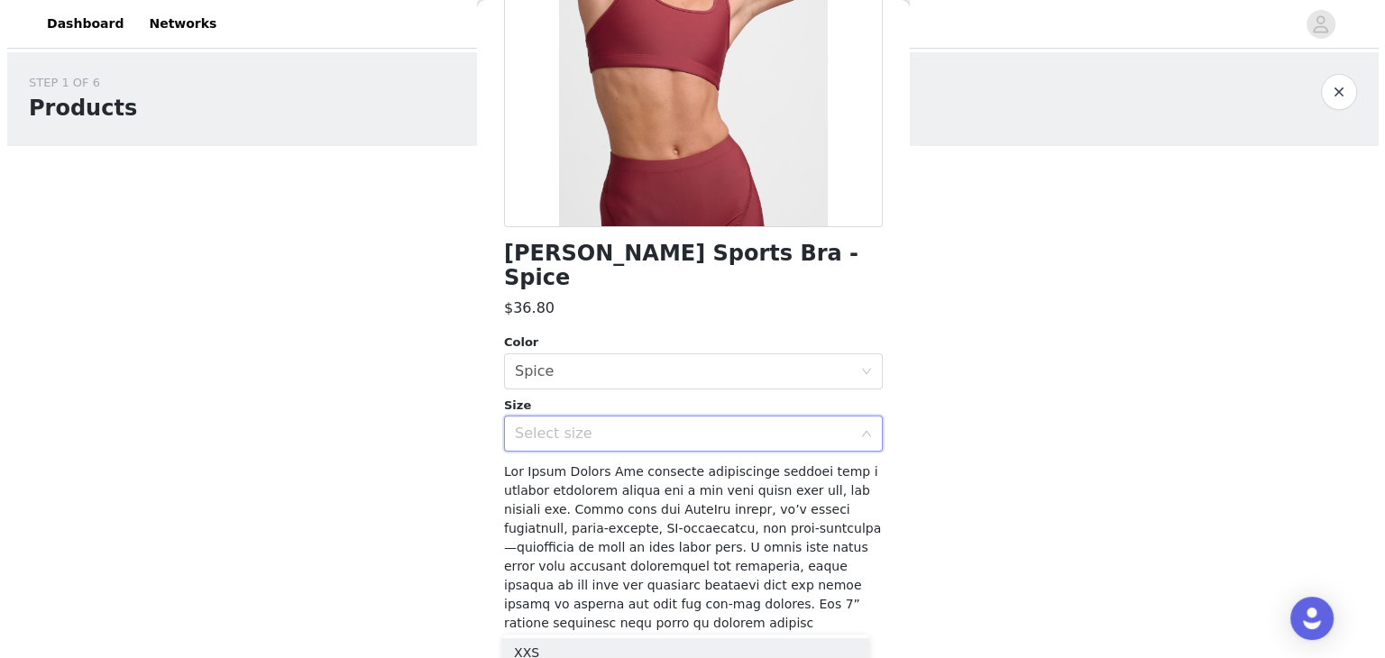
scroll to position [281, 0]
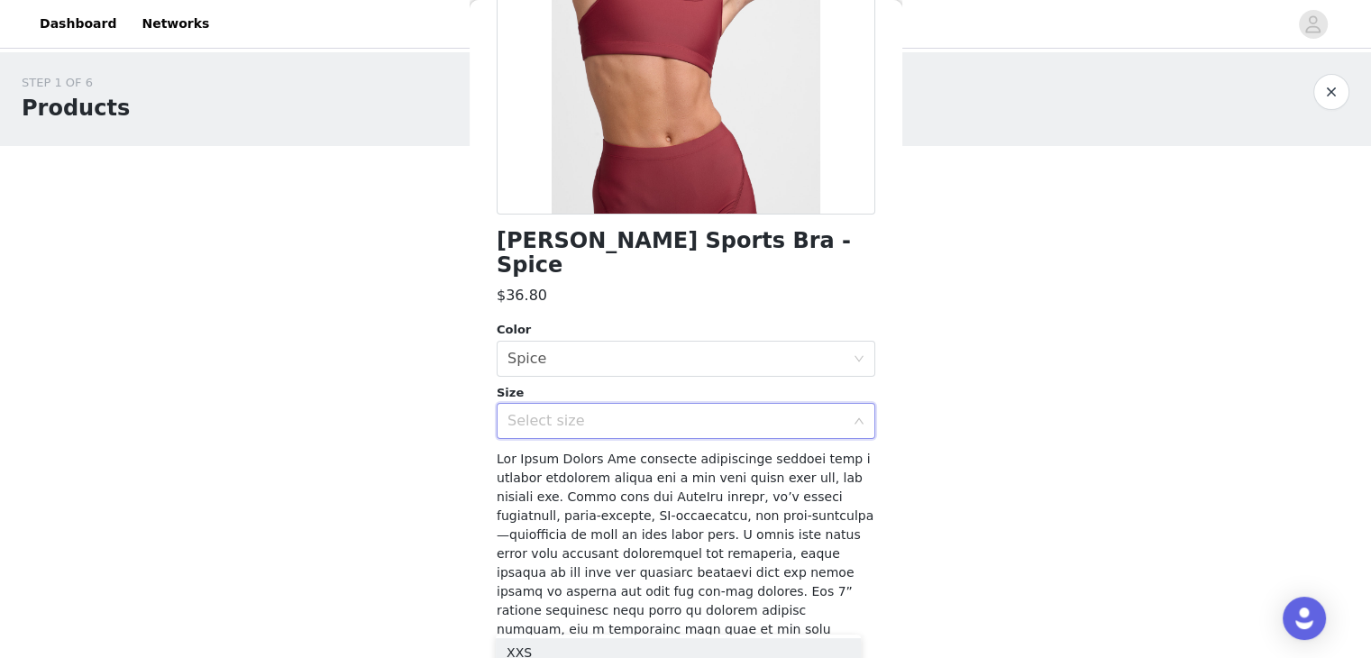
click at [620, 404] on div "Select size" at bounding box center [680, 421] width 345 height 34
click at [663, 412] on div "Select size" at bounding box center [682, 421] width 337 height 18
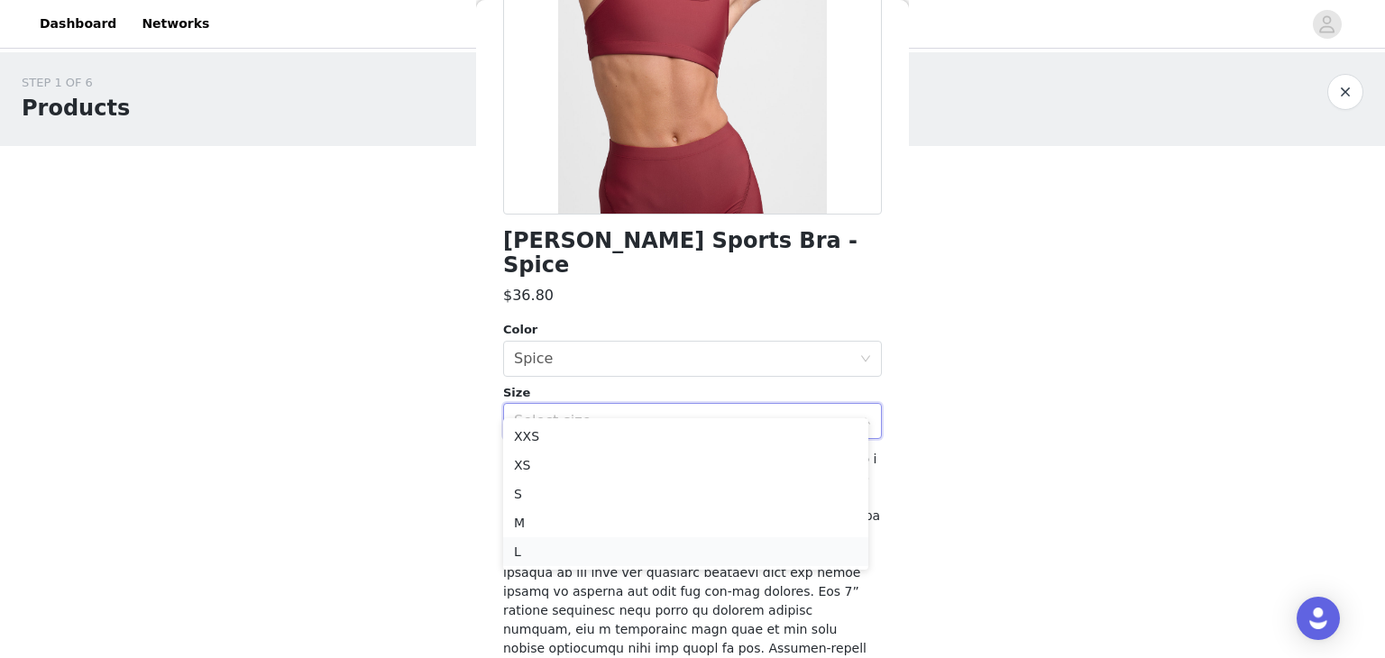
click at [604, 556] on li "L" at bounding box center [685, 551] width 365 height 29
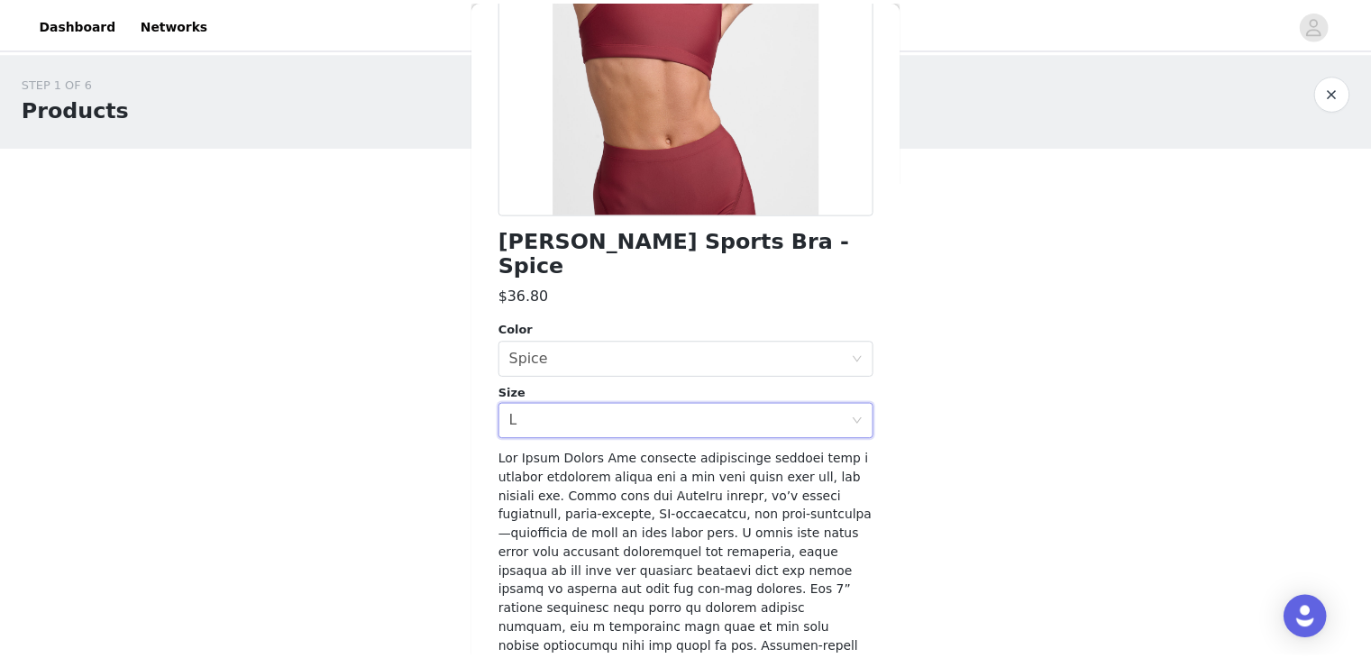
scroll to position [446, 0]
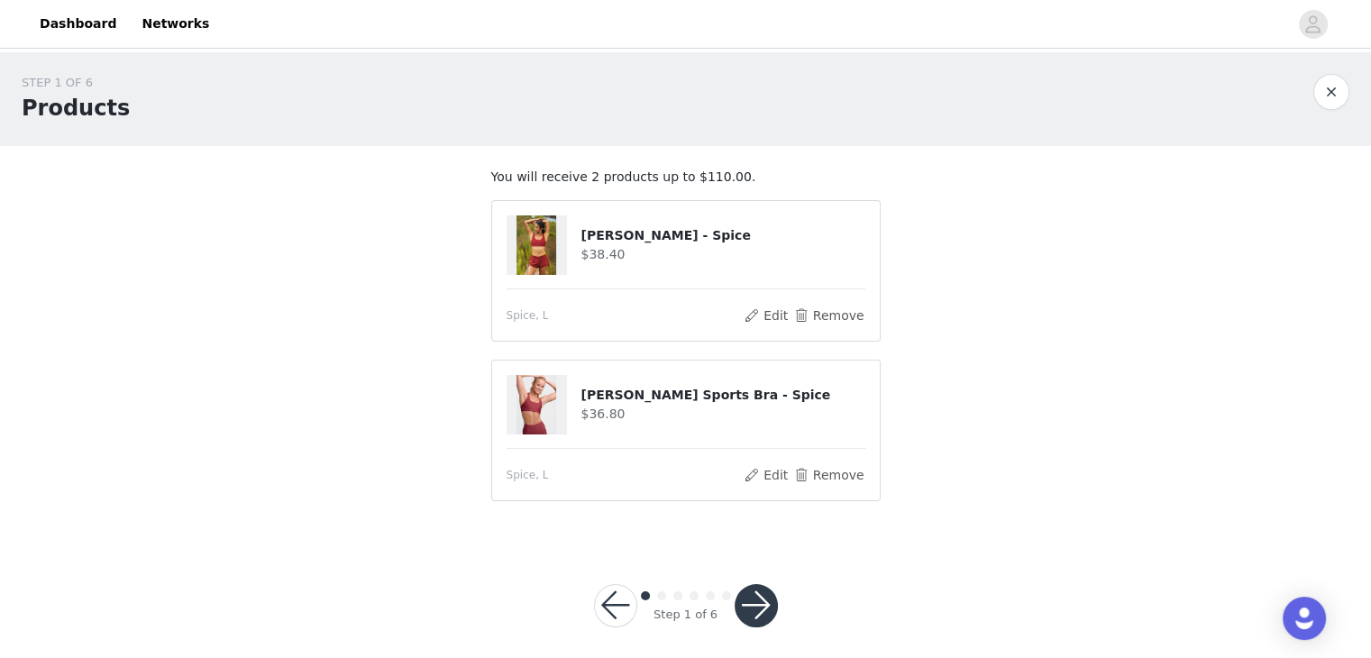
scroll to position [11, 0]
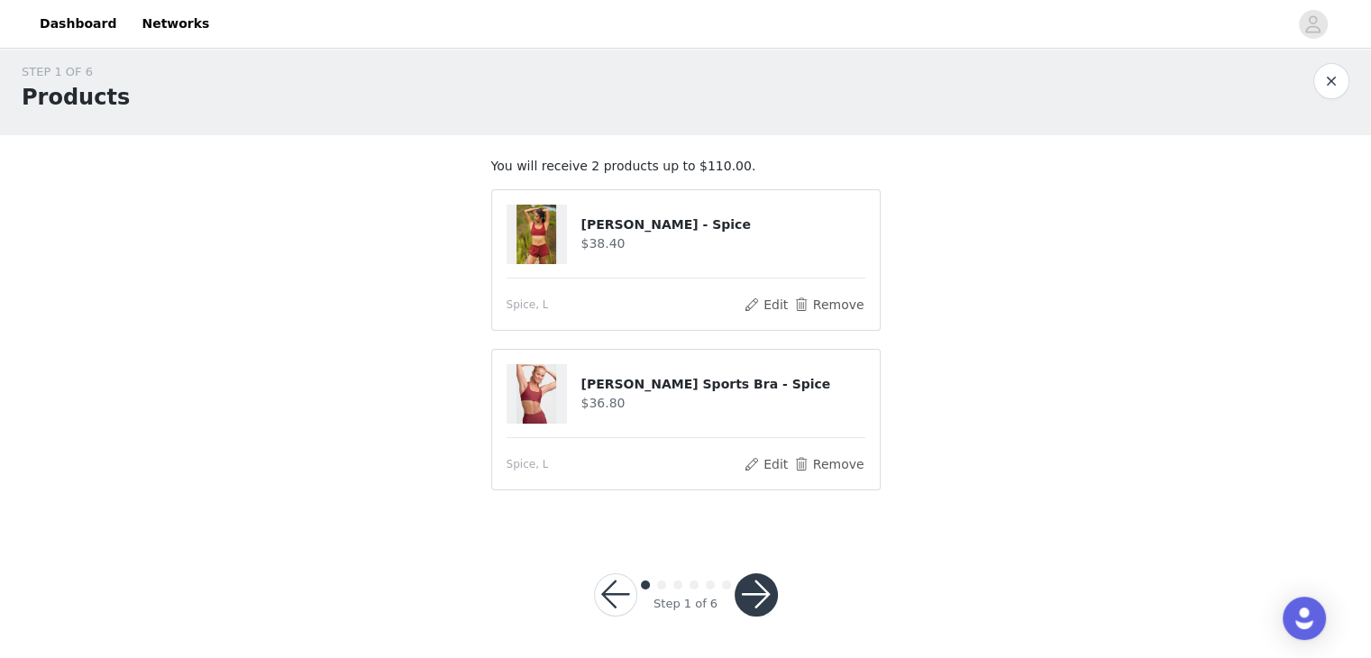
click at [752, 605] on button "button" at bounding box center [756, 594] width 43 height 43
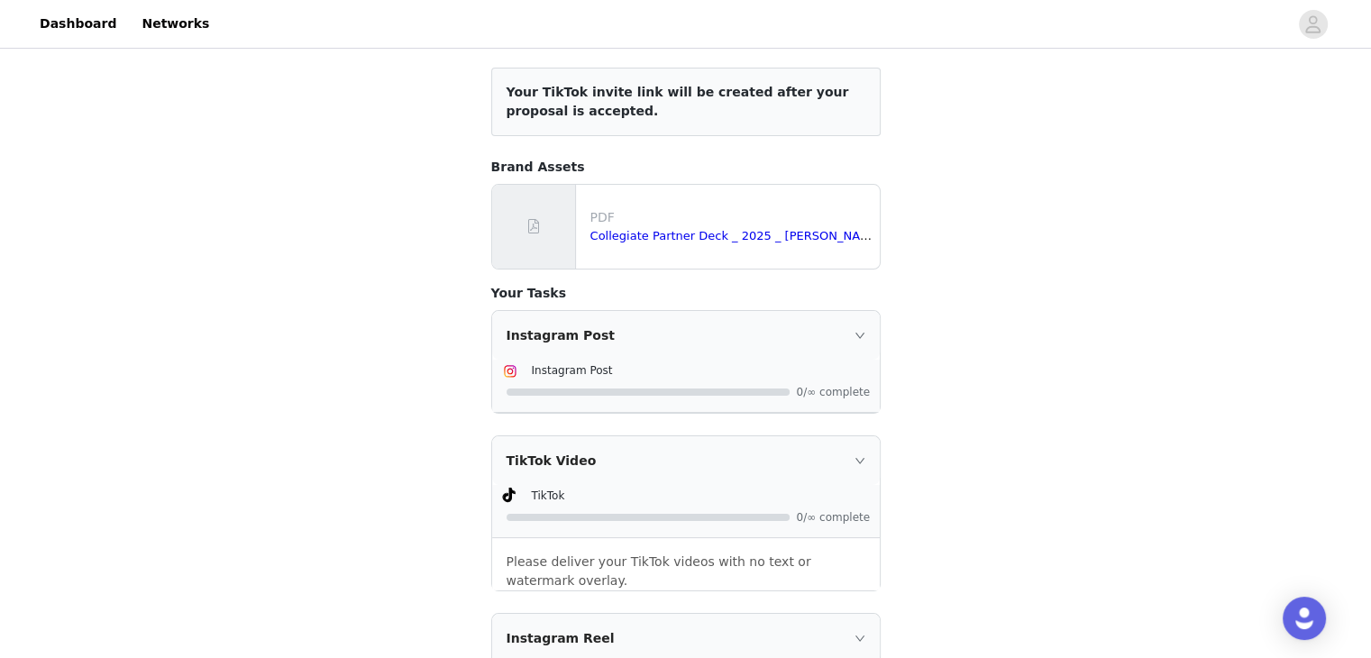
scroll to position [216, 0]
click at [842, 326] on div "Instagram Post" at bounding box center [686, 335] width 388 height 49
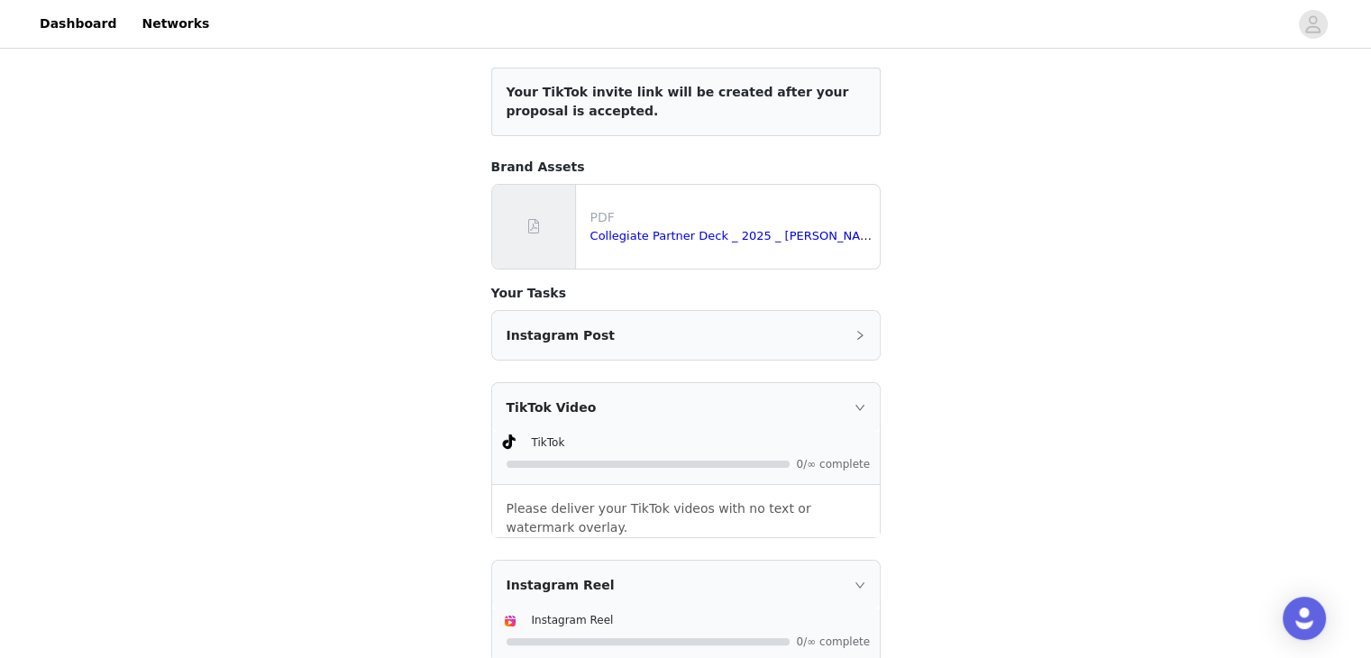
click at [842, 326] on div "Instagram Post" at bounding box center [686, 335] width 388 height 49
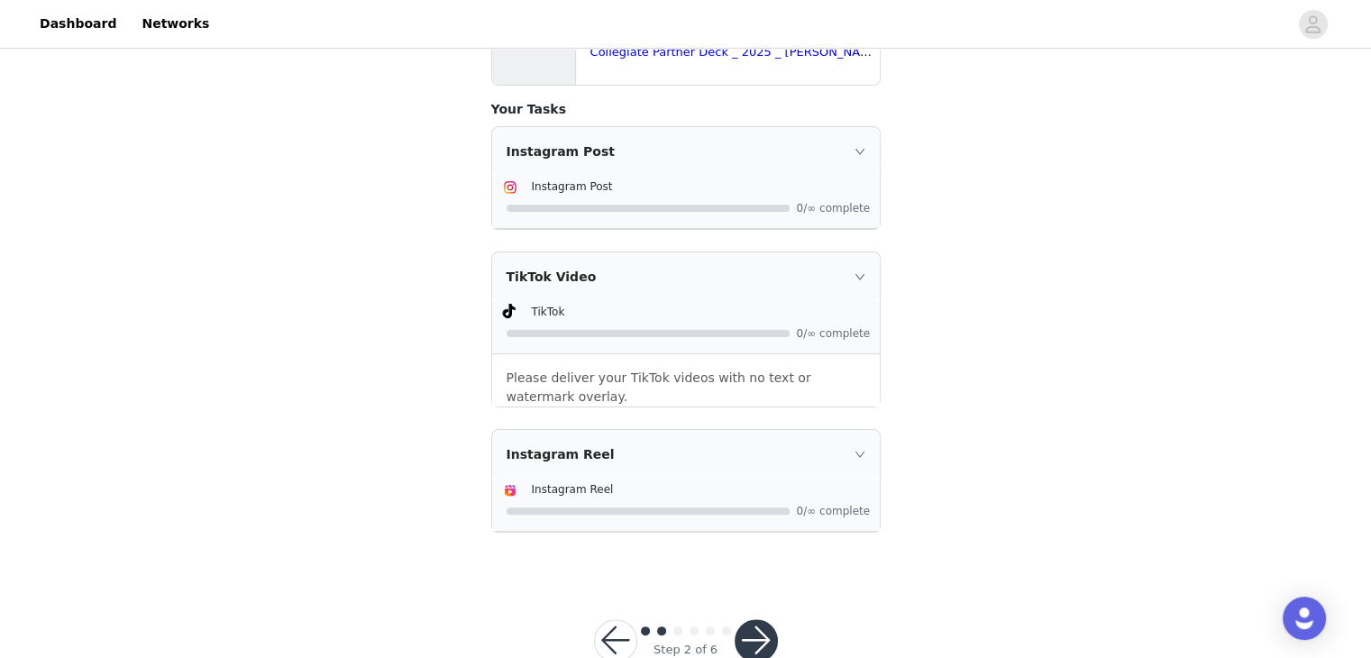
scroll to position [444, 0]
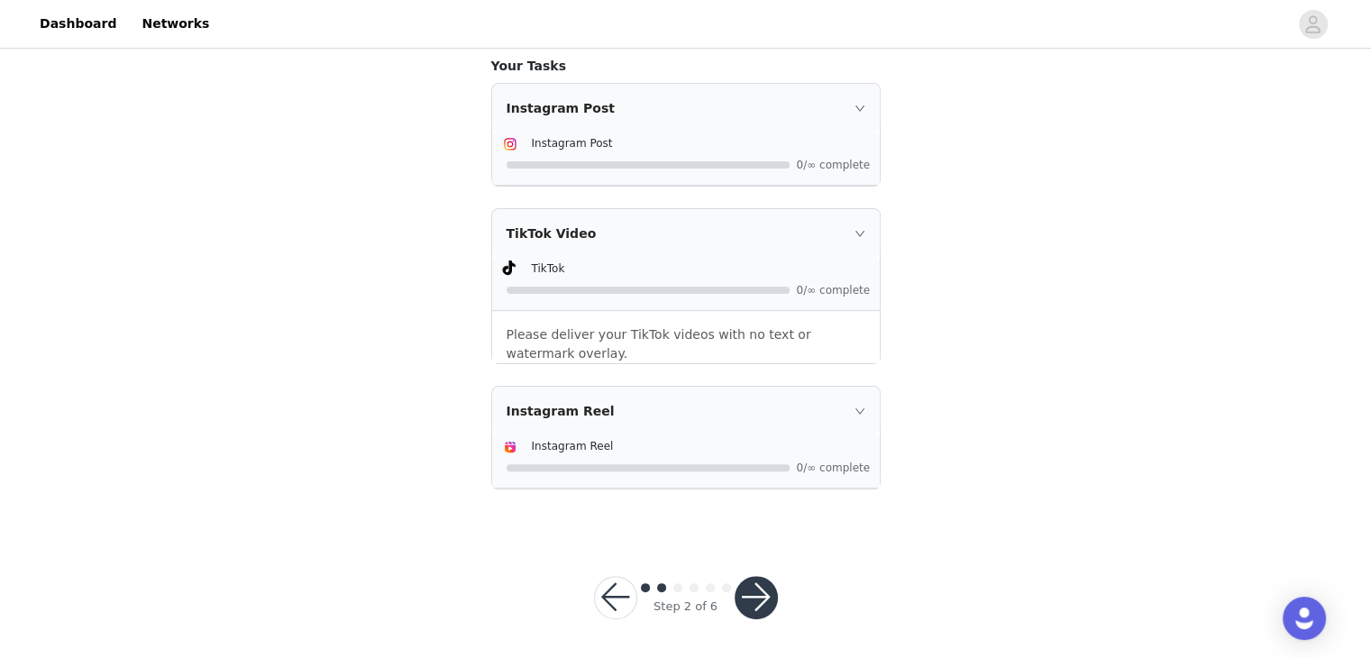
click at [743, 582] on button "button" at bounding box center [756, 597] width 43 height 43
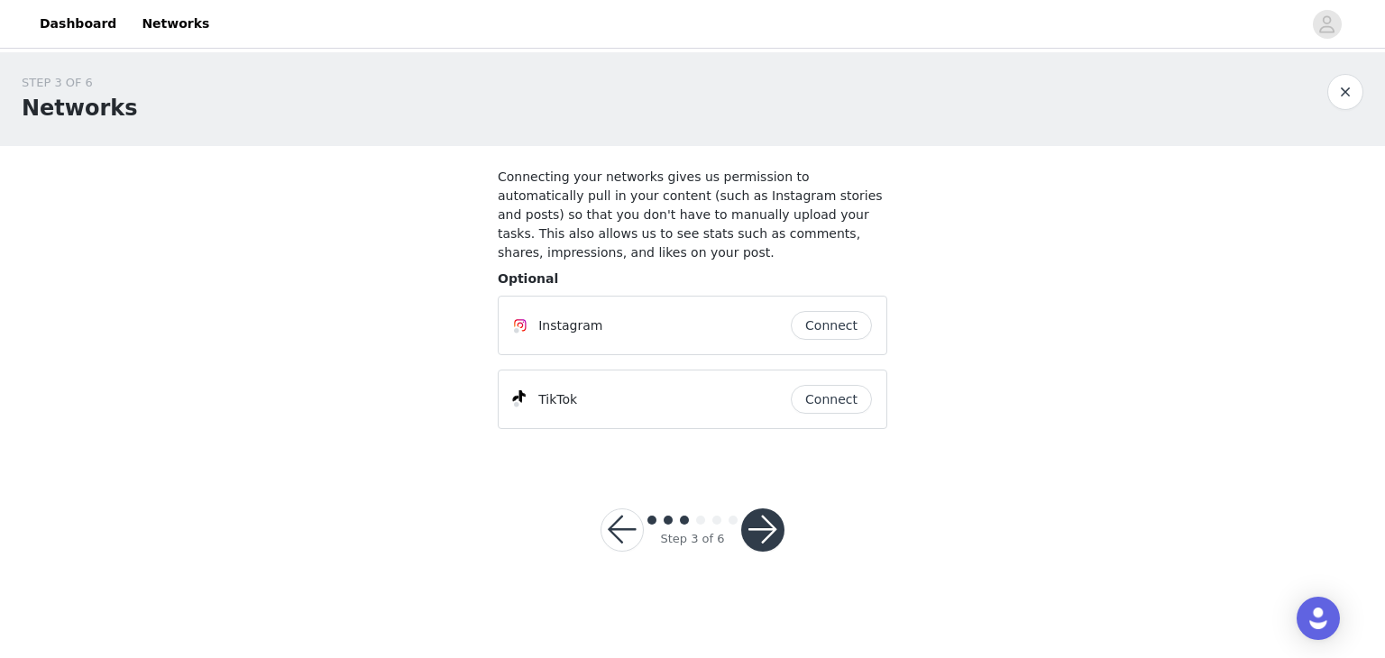
click at [829, 311] on button "Connect" at bounding box center [831, 325] width 81 height 29
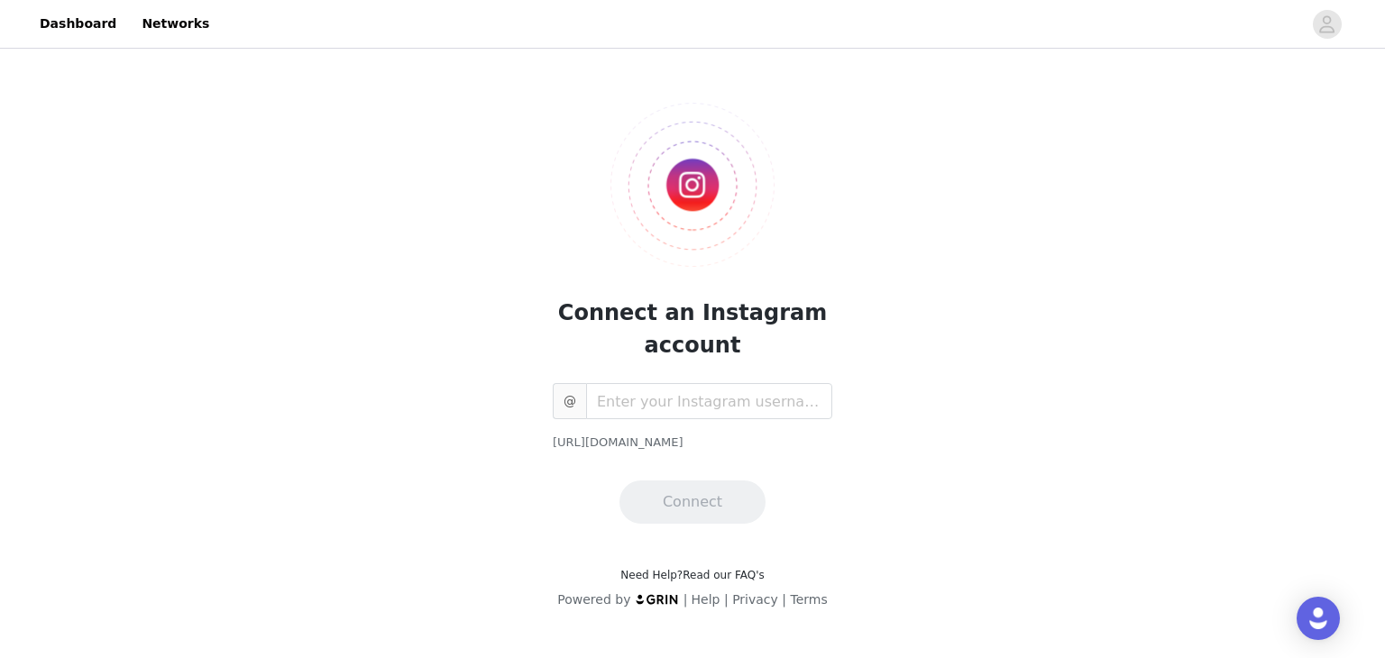
click at [742, 380] on div "Connect an Instagram account @ [URL][DOMAIN_NAME] Connect" at bounding box center [692, 299] width 389 height 450
click at [710, 399] on input "text" at bounding box center [709, 401] width 246 height 36
type input "reese_garland"
click at [707, 498] on button "Connect" at bounding box center [692, 501] width 146 height 43
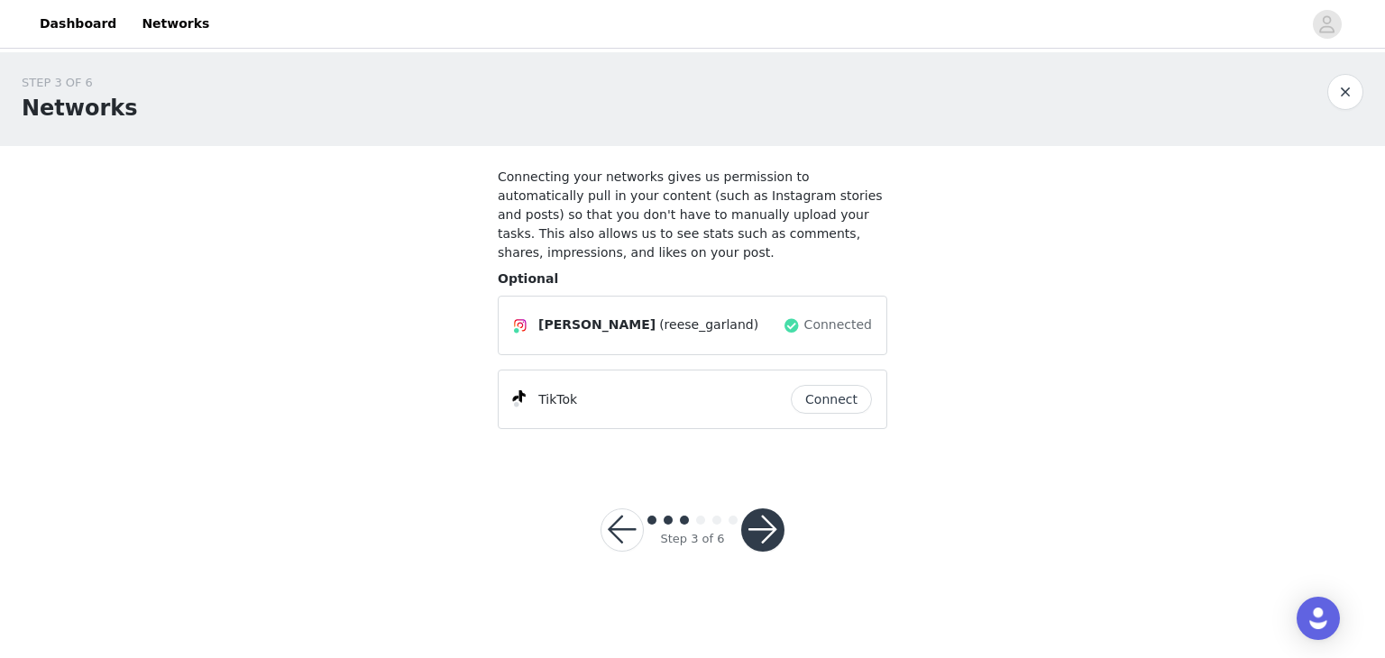
click at [819, 385] on button "Connect" at bounding box center [831, 399] width 81 height 29
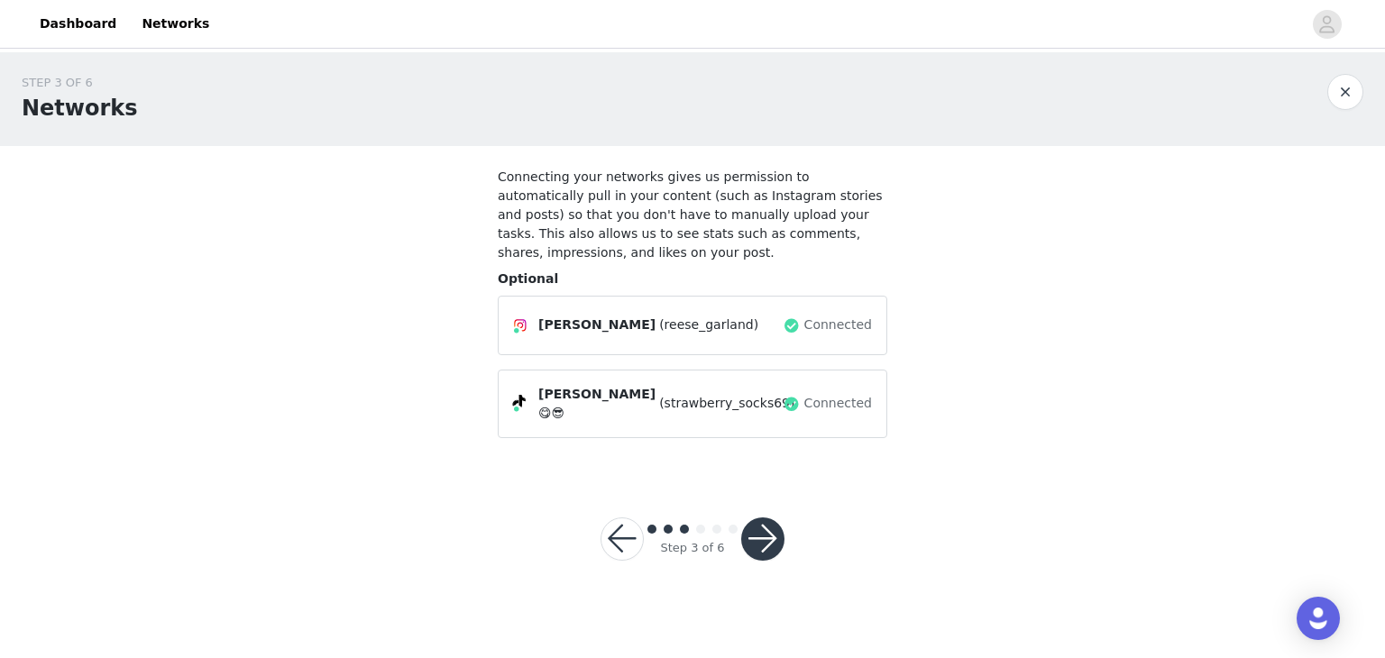
click at [754, 517] on button "button" at bounding box center [762, 538] width 43 height 43
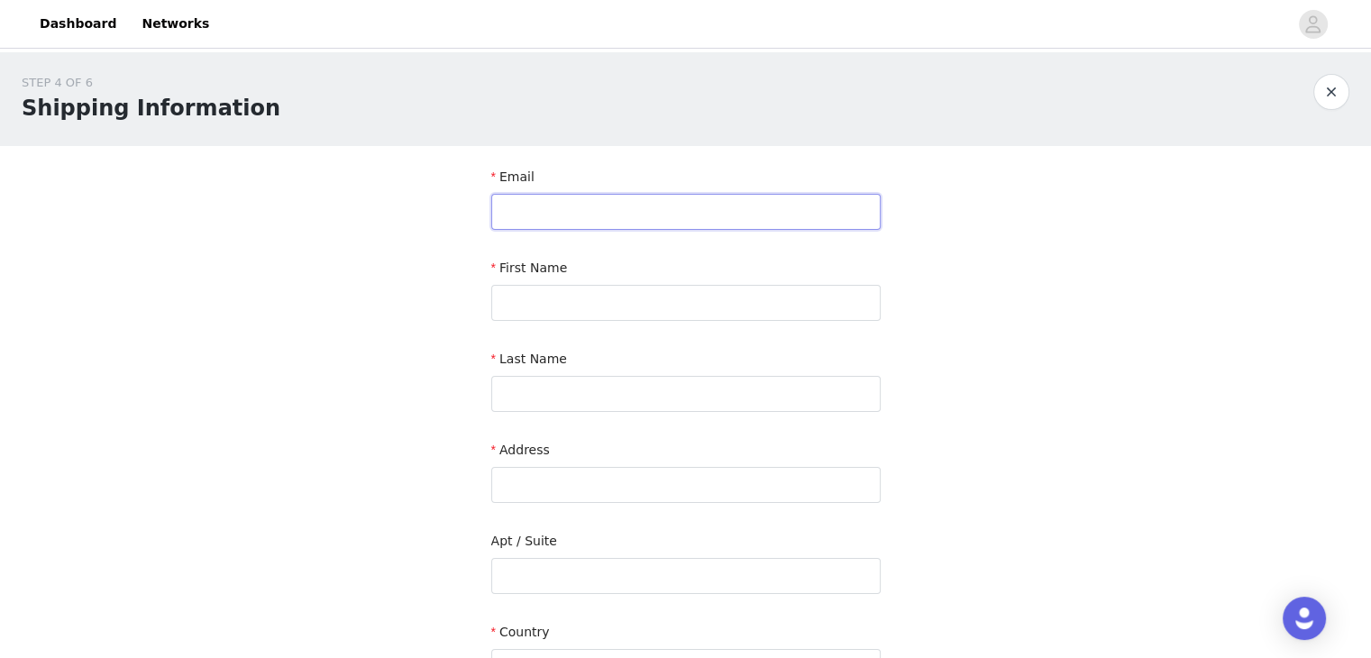
click at [620, 215] on input "text" at bounding box center [685, 212] width 389 height 36
type input "[EMAIL_ADDRESS][DOMAIN_NAME]"
type input "[PERSON_NAME]"
type input "Garland"
type input "[STREET_ADDRESS]"
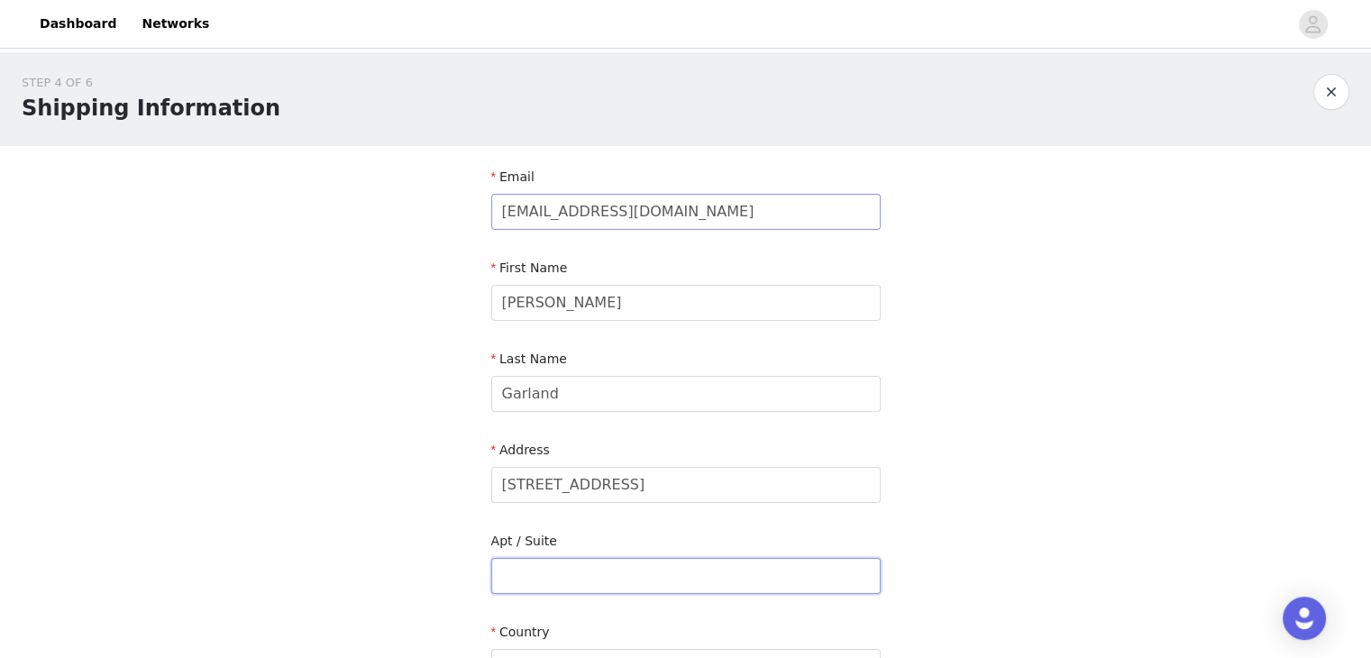
type input "#422"
type input "[GEOGRAPHIC_DATA]"
type input "90007"
type input "7735589594"
click at [690, 209] on input "[EMAIL_ADDRESS][DOMAIN_NAME]" at bounding box center [685, 212] width 389 height 36
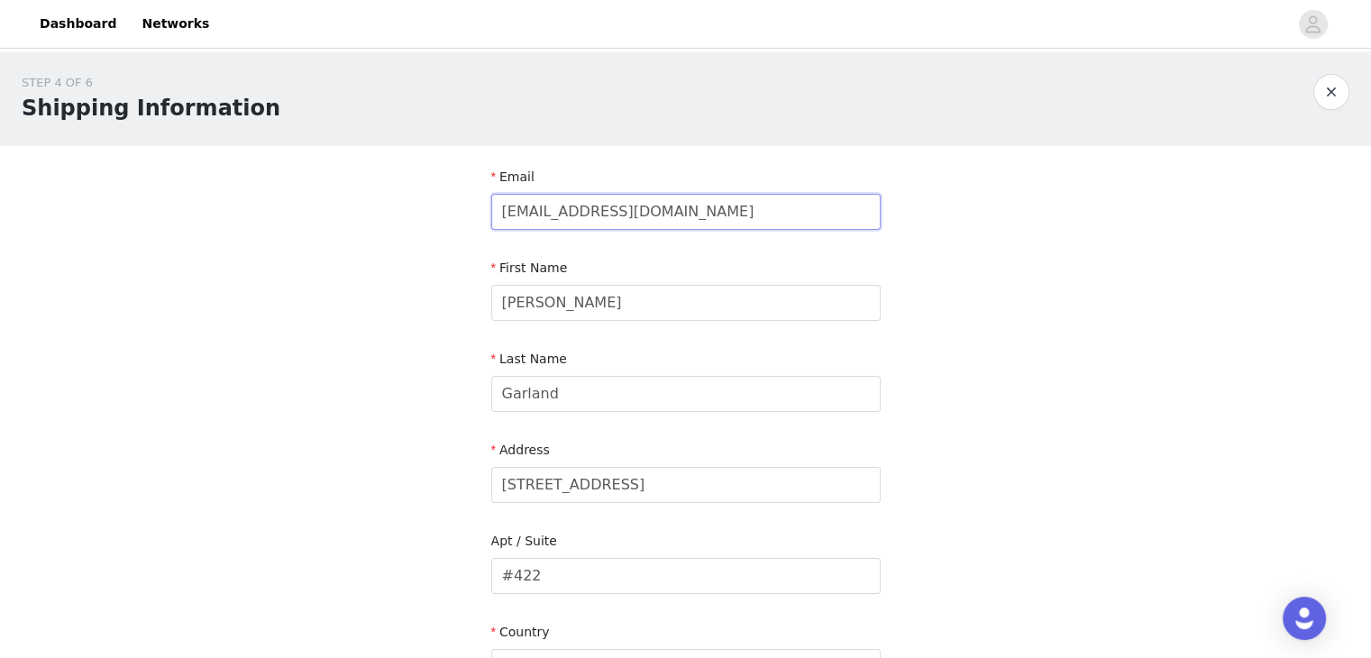
click at [690, 209] on input "[EMAIL_ADDRESS][DOMAIN_NAME]" at bounding box center [685, 212] width 389 height 36
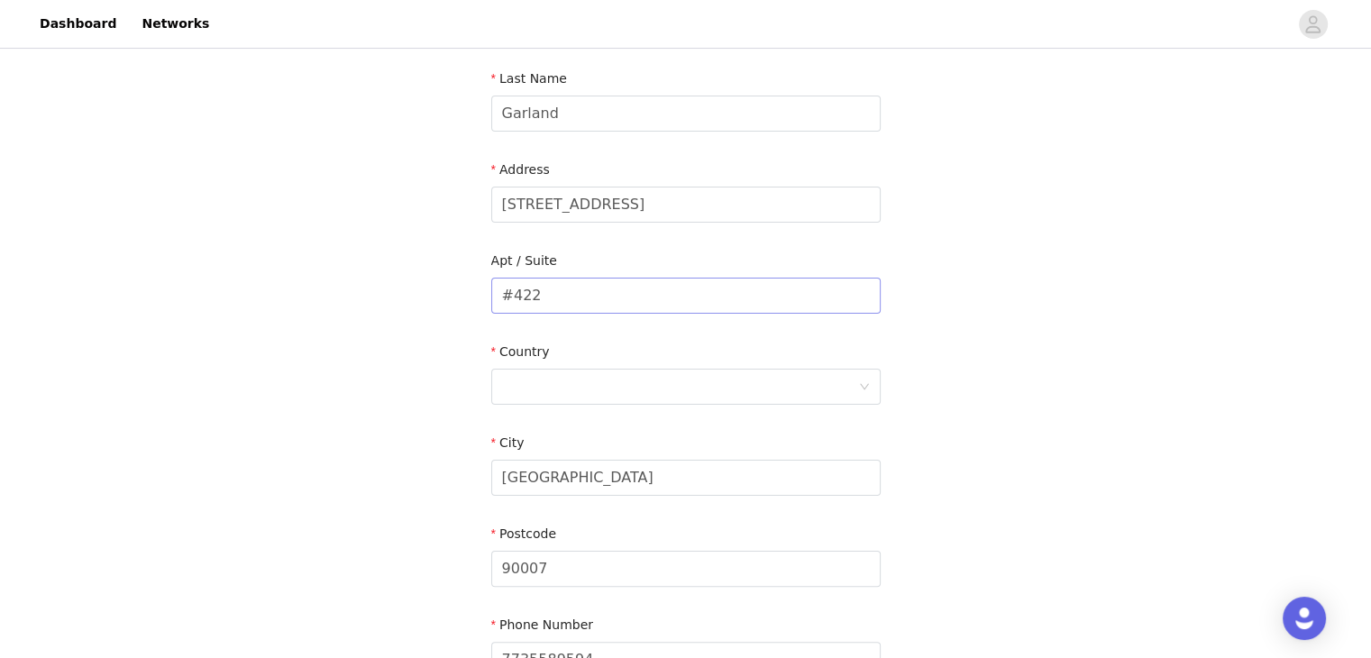
scroll to position [285, 0]
type input "[EMAIL_ADDRESS][DOMAIN_NAME]"
click at [696, 383] on div at bounding box center [680, 382] width 356 height 34
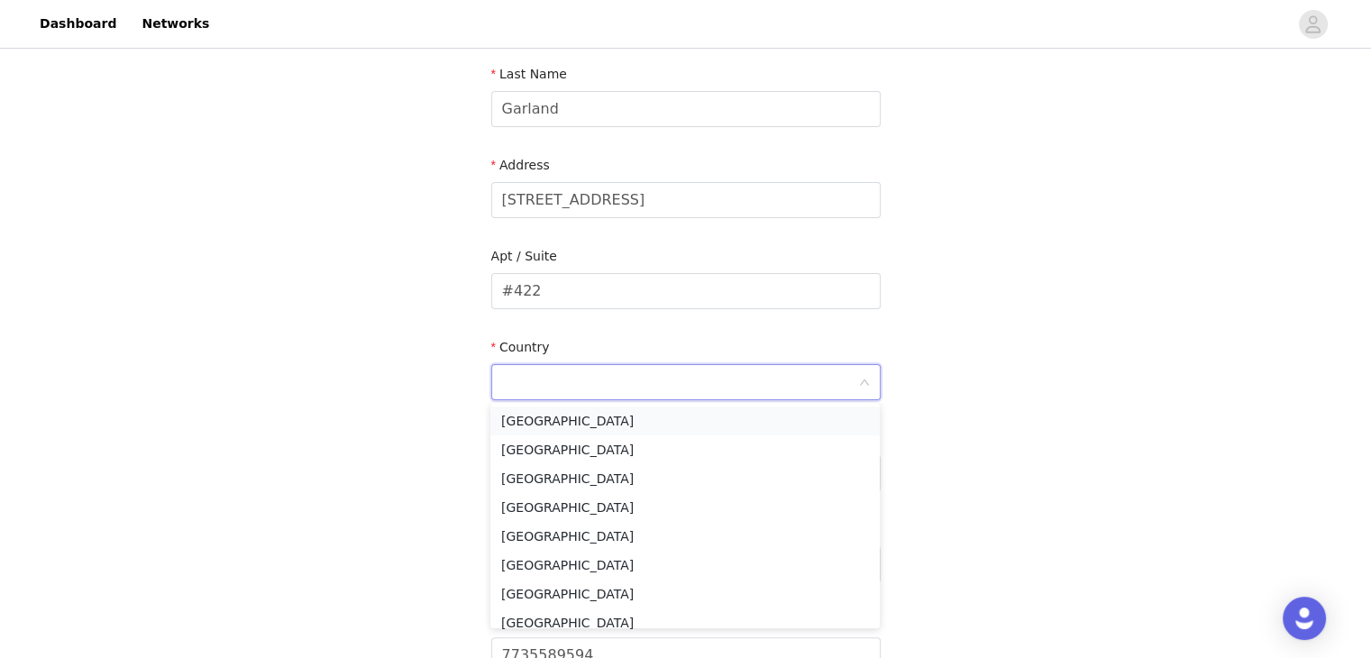
click at [654, 422] on li "[GEOGRAPHIC_DATA]" at bounding box center [684, 421] width 389 height 29
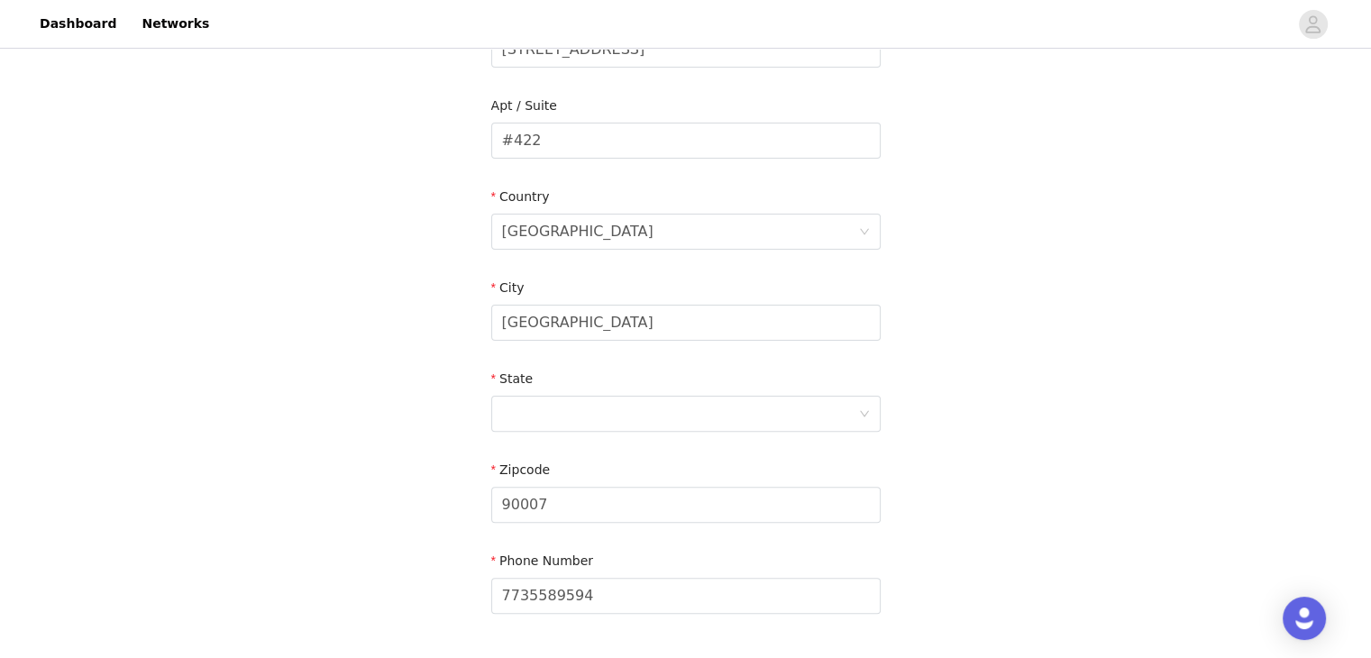
scroll to position [436, 0]
click at [654, 422] on div at bounding box center [680, 413] width 356 height 34
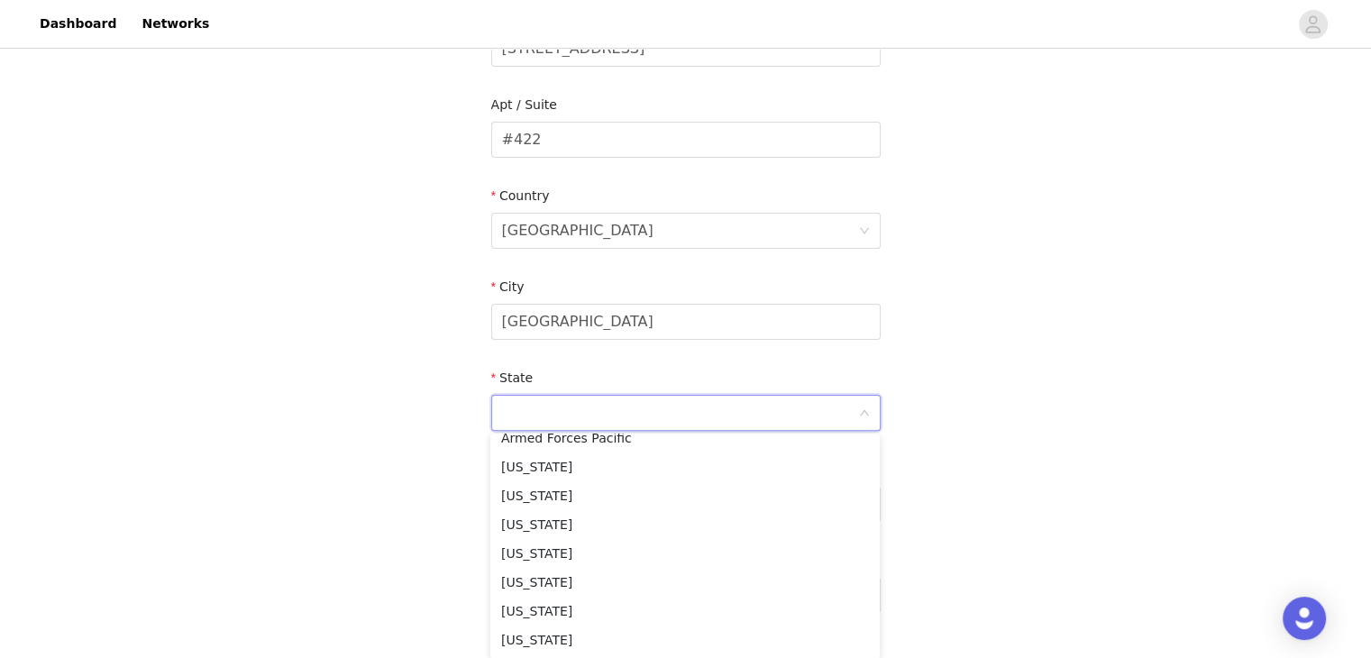
scroll to position [216, 0]
click at [577, 470] on li "[US_STATE]" at bounding box center [684, 466] width 389 height 29
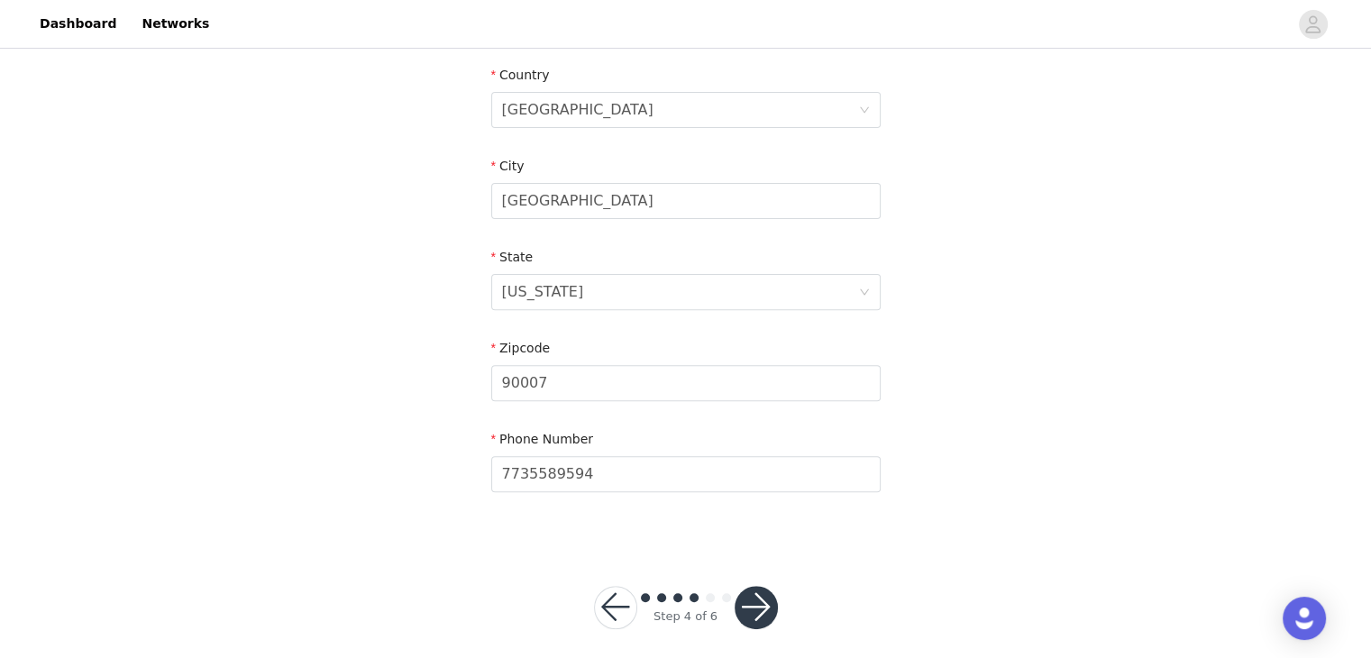
scroll to position [571, 0]
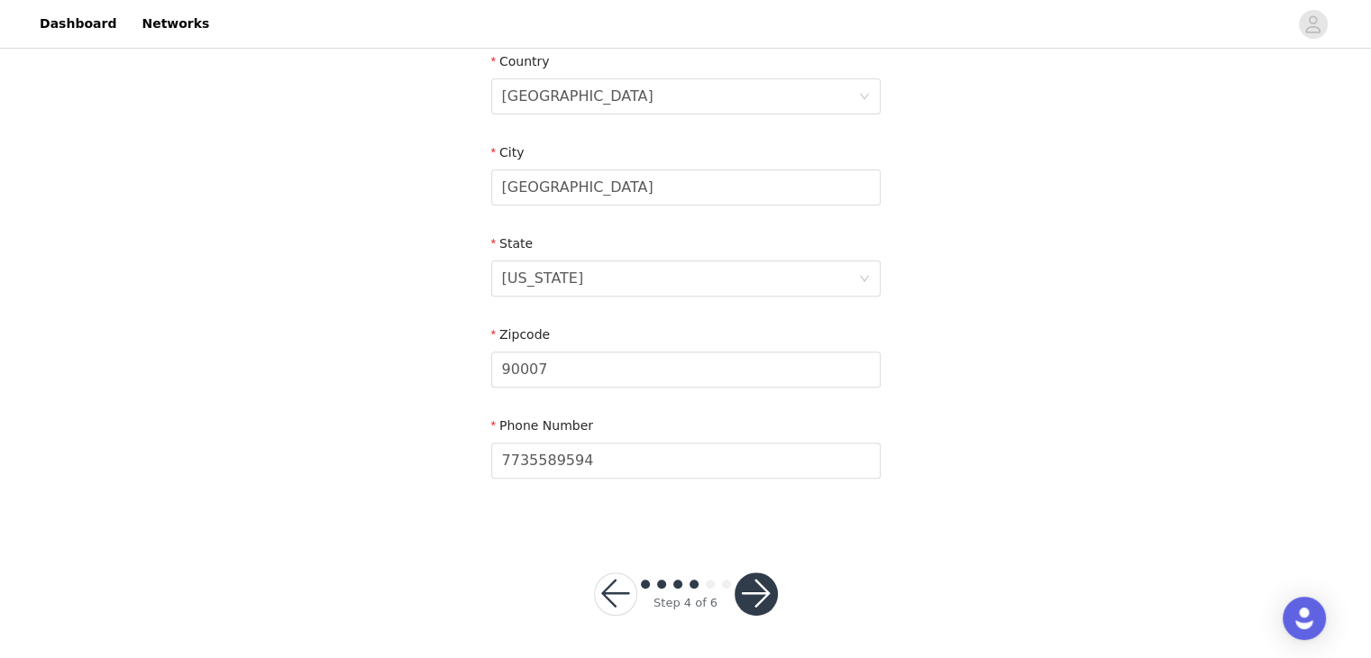
click at [773, 595] on button "button" at bounding box center [756, 593] width 43 height 43
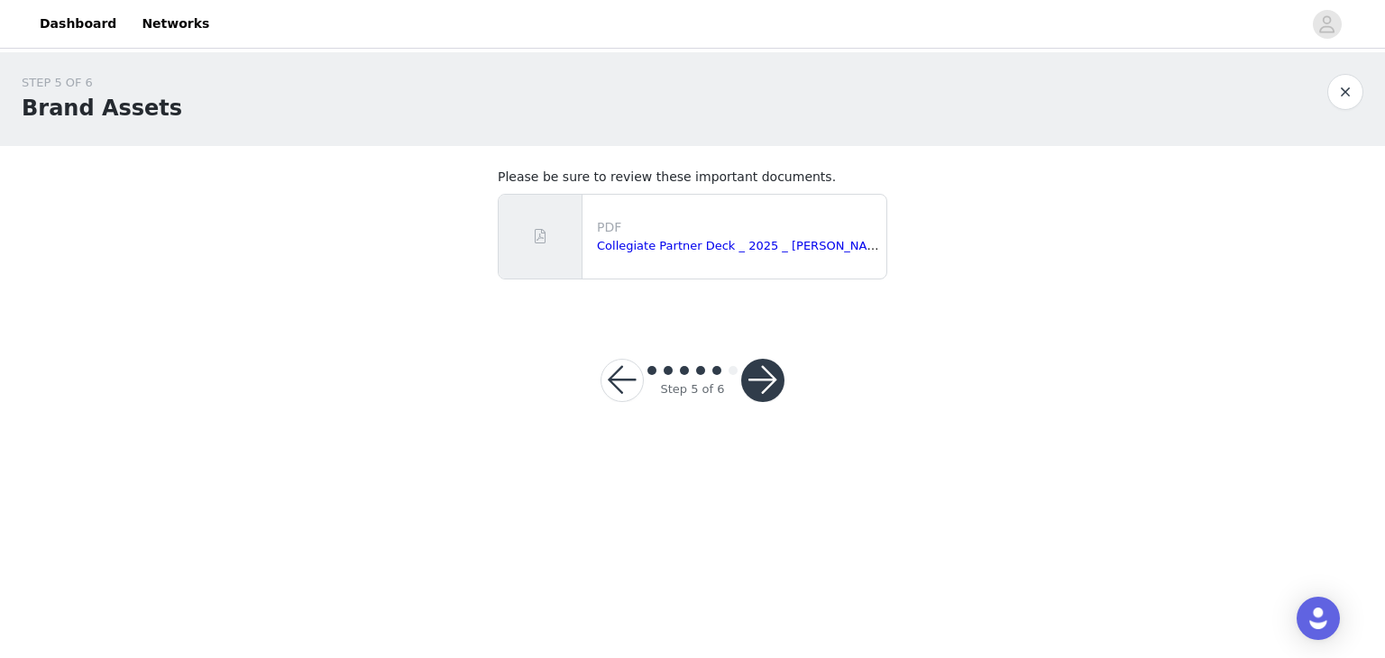
click at [766, 376] on button "button" at bounding box center [762, 380] width 43 height 43
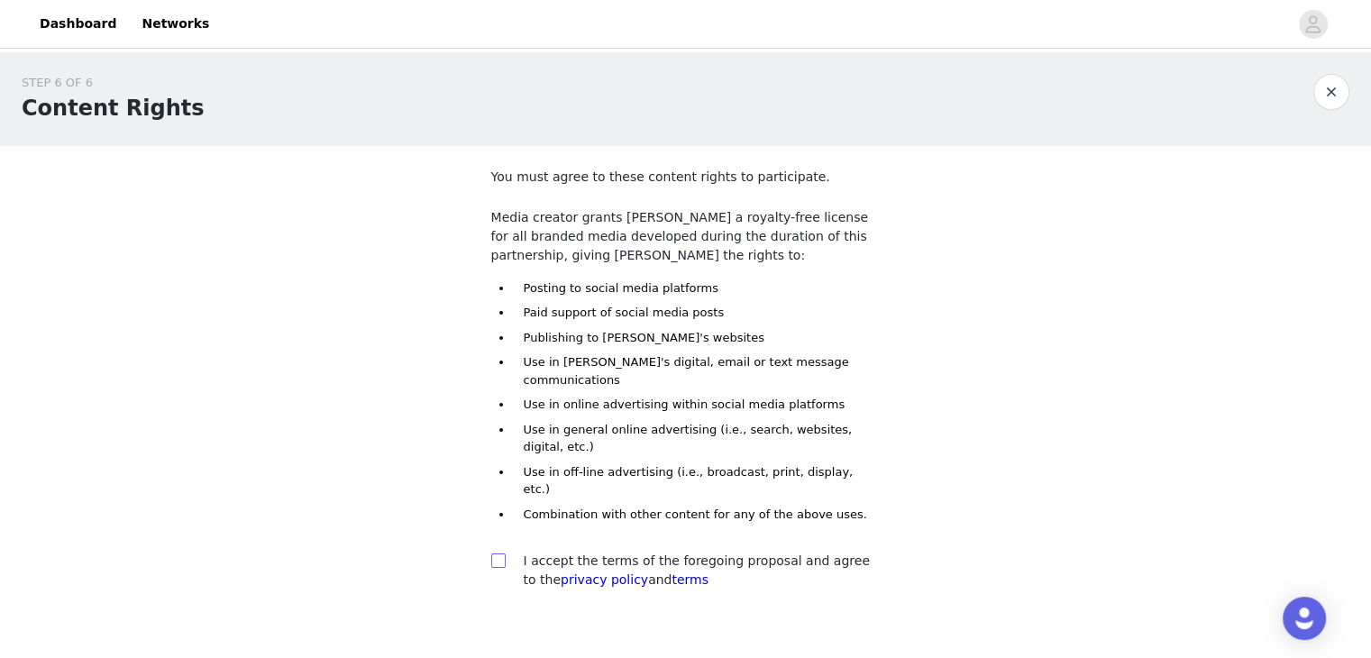
click at [505, 553] on span at bounding box center [498, 560] width 14 height 14
click at [504, 553] on input "checkbox" at bounding box center [497, 559] width 13 height 13
checkbox input "true"
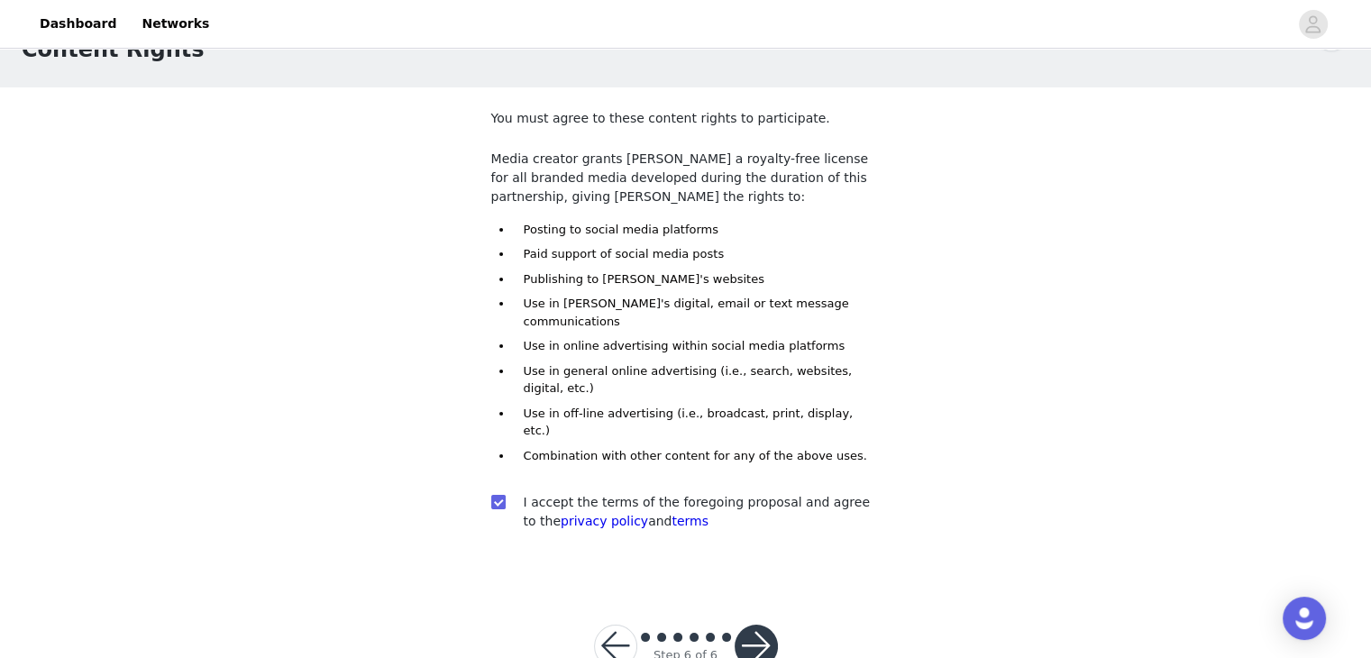
click at [757, 625] on button "button" at bounding box center [756, 646] width 43 height 43
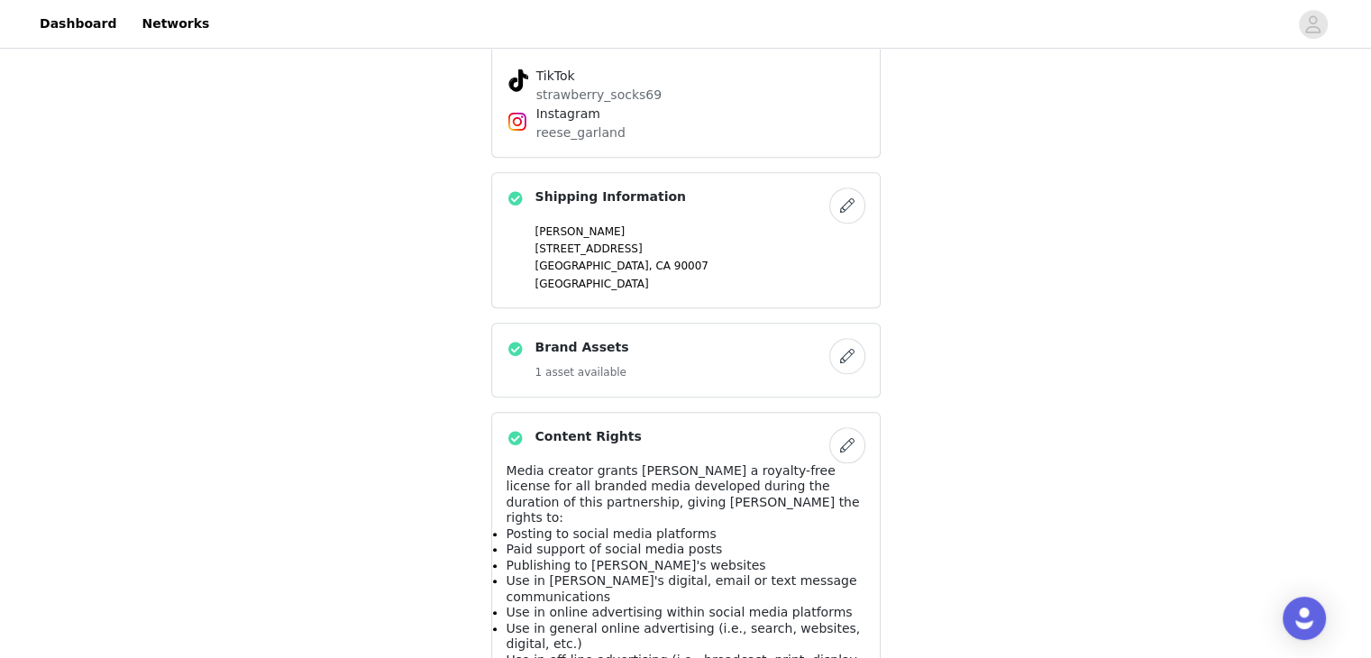
scroll to position [1385, 0]
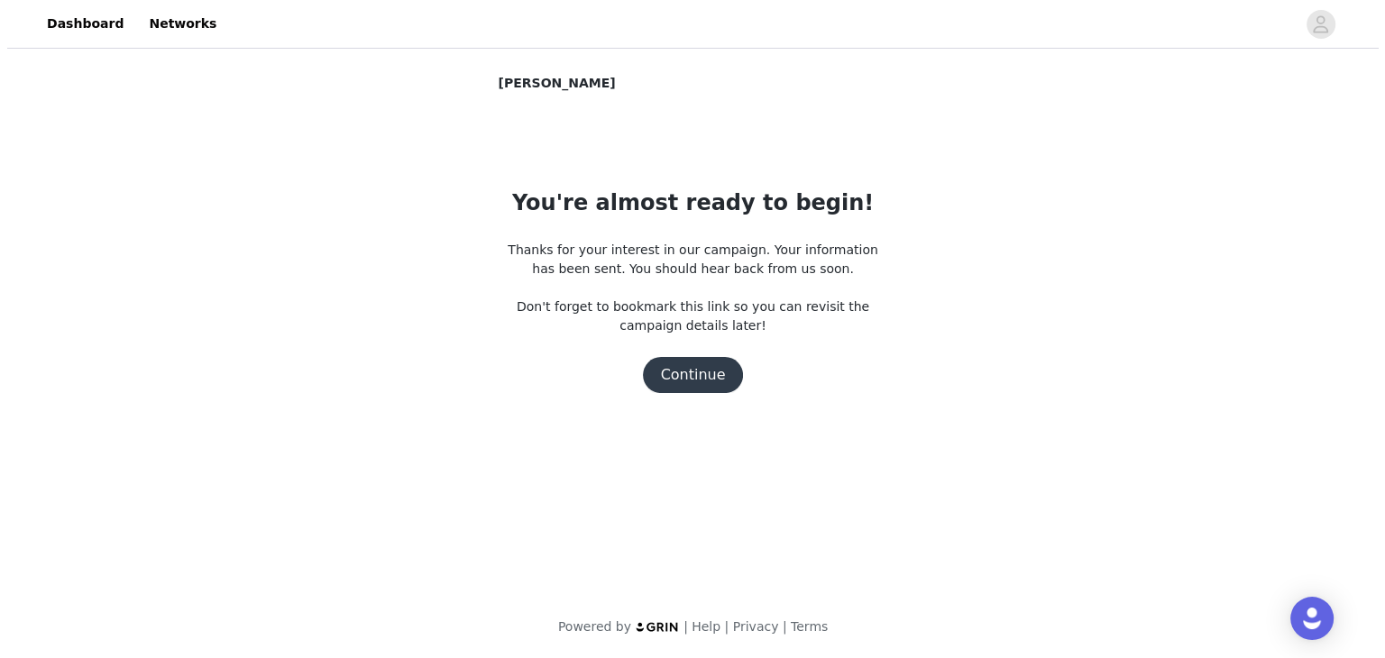
scroll to position [0, 0]
click at [703, 369] on button "Continue" at bounding box center [692, 375] width 101 height 36
